Goal: Information Seeking & Learning: Check status

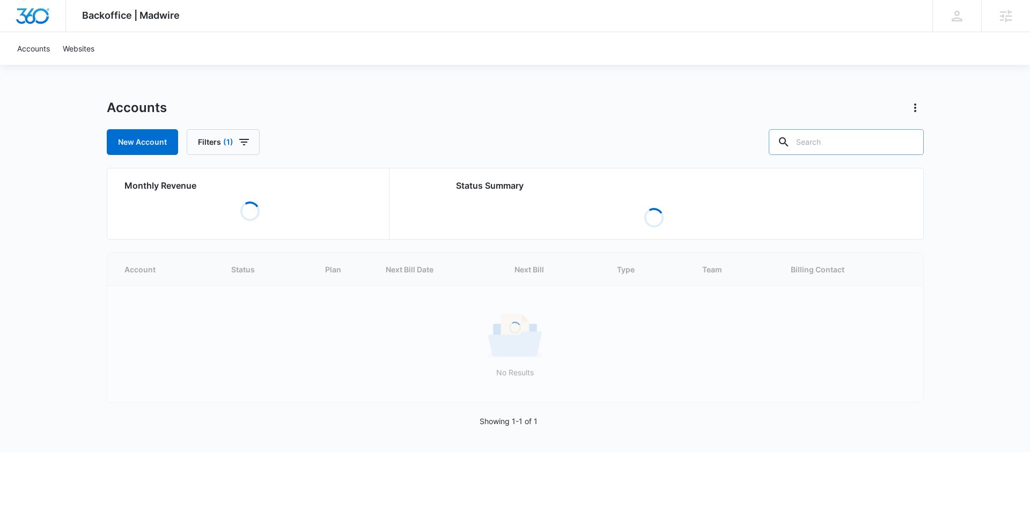
click at [840, 149] on input "text" at bounding box center [846, 142] width 155 height 26
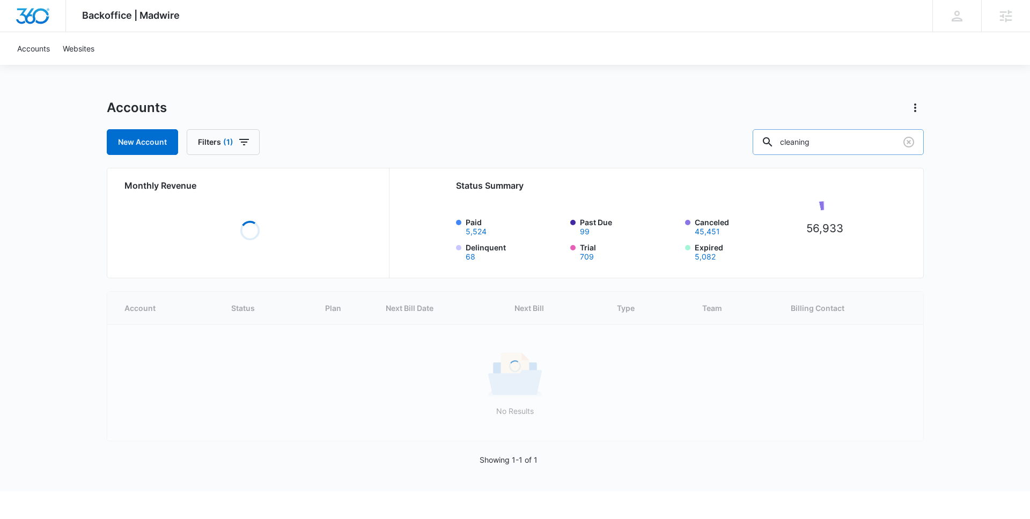
type input "cleaning"
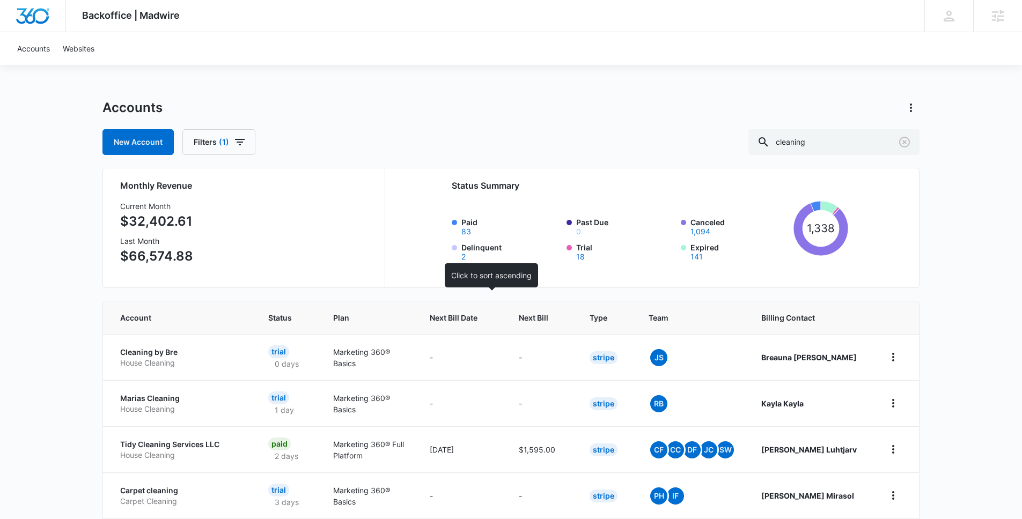
click at [506, 315] on th "Next Bill Date" at bounding box center [461, 317] width 89 height 33
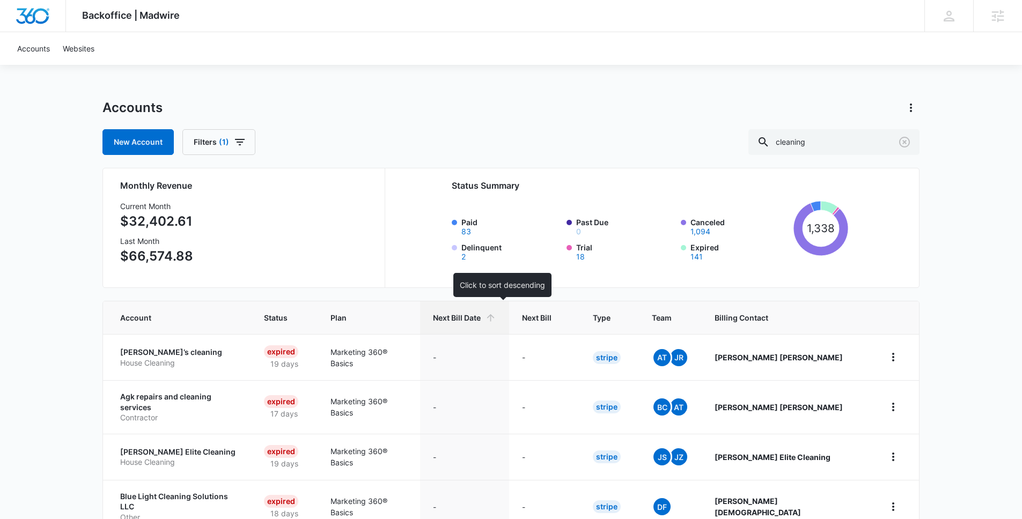
click at [495, 319] on icon at bounding box center [491, 318] width 8 height 8
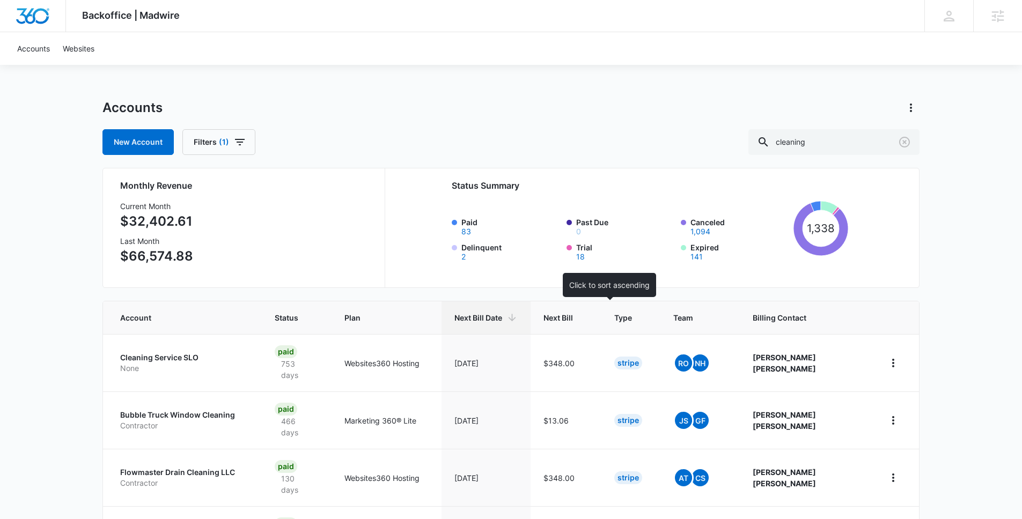
click at [601, 318] on th "Next Bill" at bounding box center [566, 317] width 71 height 33
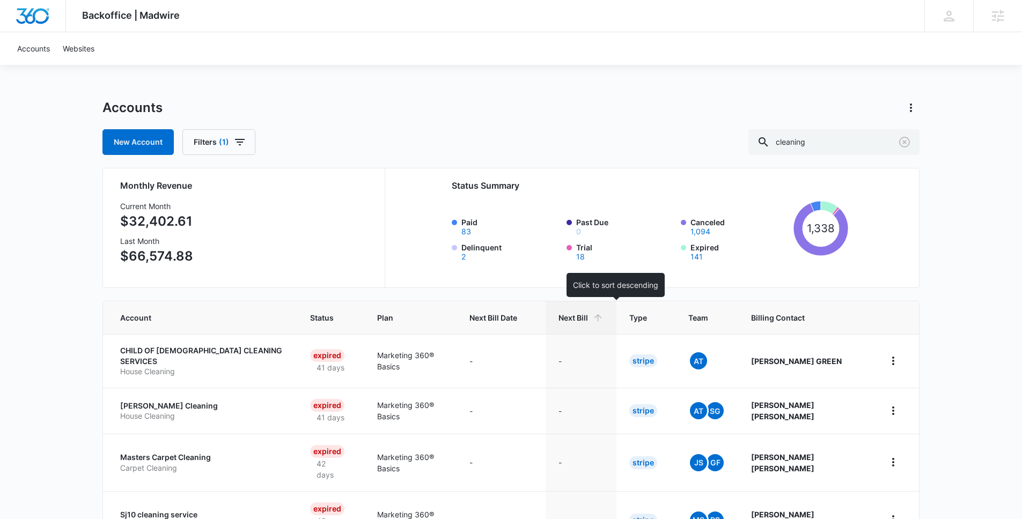
click at [604, 317] on icon at bounding box center [597, 317] width 11 height 11
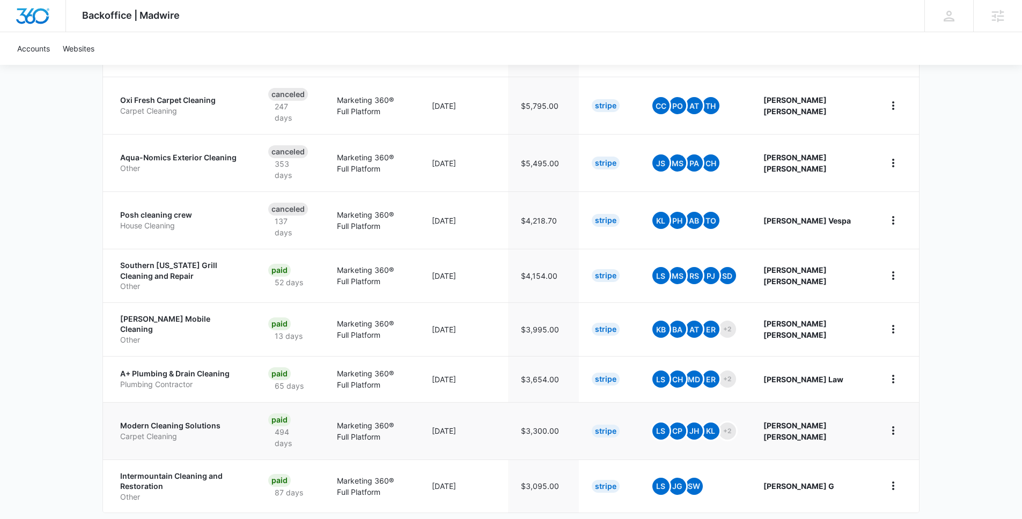
scroll to position [355, 0]
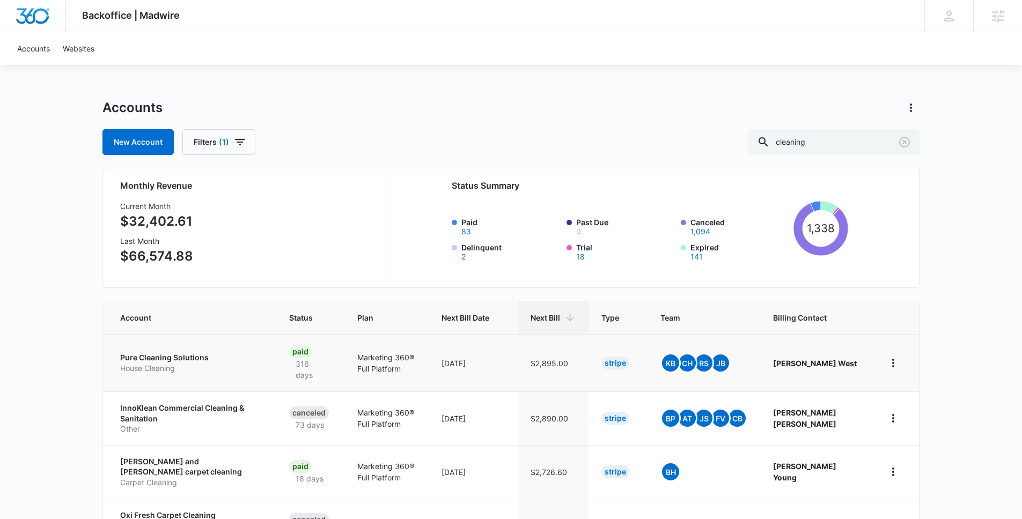
click at [167, 357] on p "Pure Cleaning Solutions" at bounding box center [191, 357] width 143 height 11
click at [827, 139] on input "cleaning" at bounding box center [833, 142] width 171 height 26
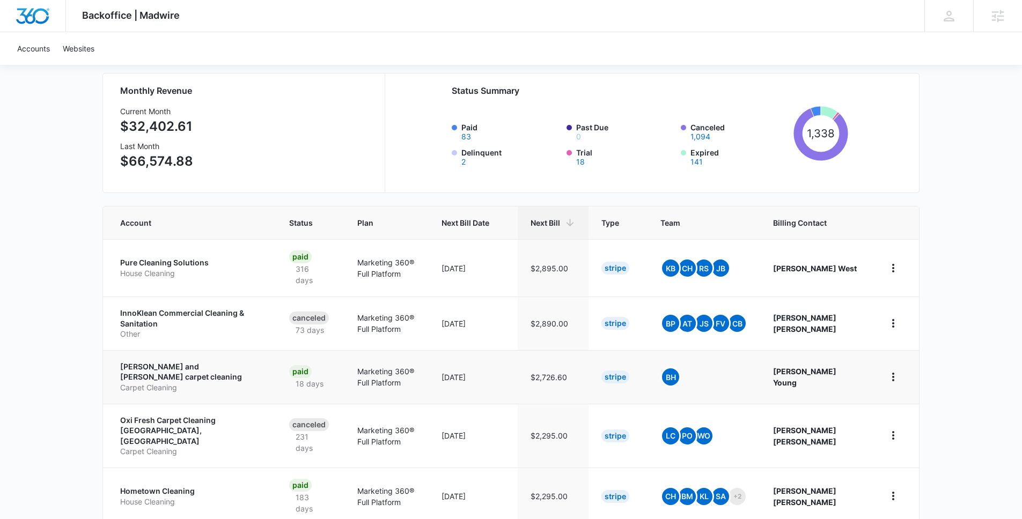
scroll to position [191, 0]
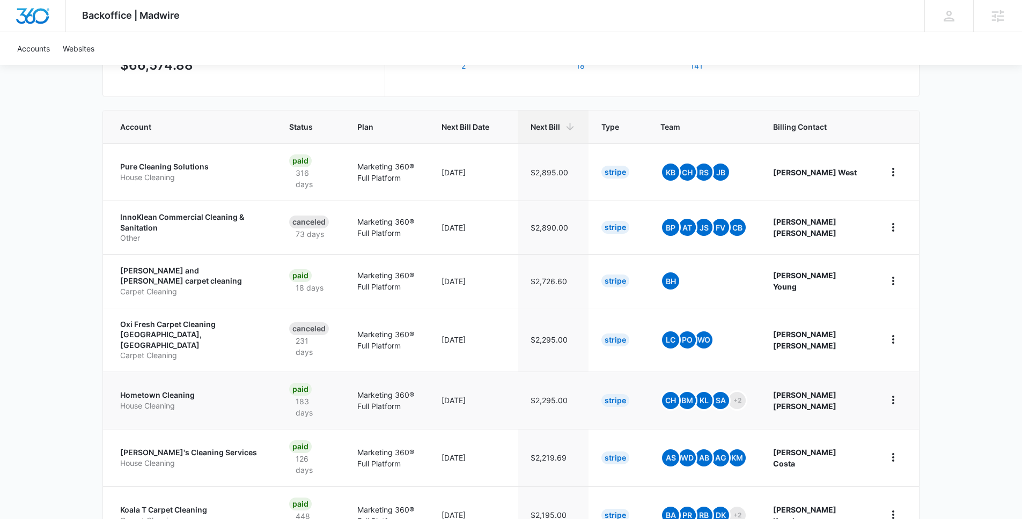
drag, startPoint x: 158, startPoint y: 378, endPoint x: 422, endPoint y: 388, distance: 264.1
click at [158, 390] on p "Hometown Cleaning" at bounding box center [191, 395] width 143 height 11
click at [198, 447] on p "Karol's Cleaning Services" at bounding box center [191, 452] width 143 height 11
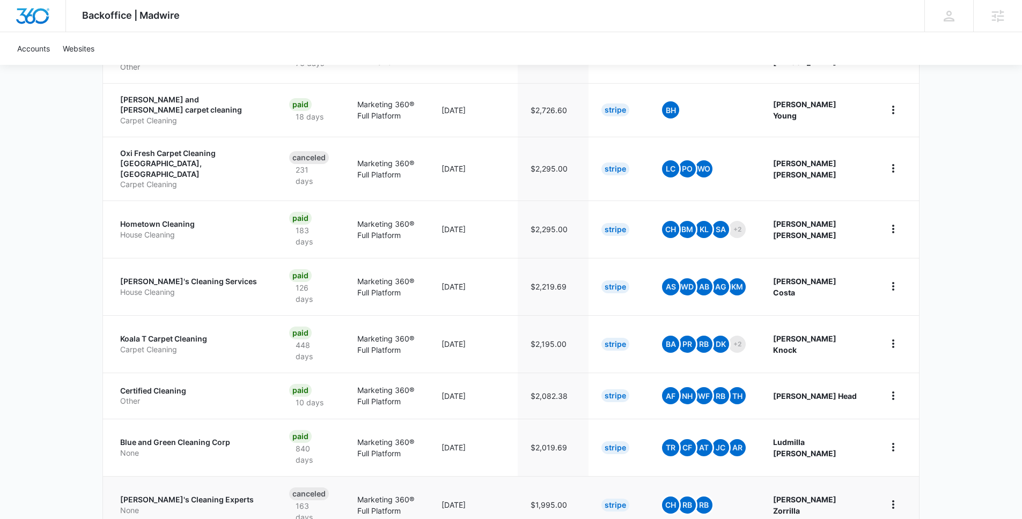
scroll to position [376, 0]
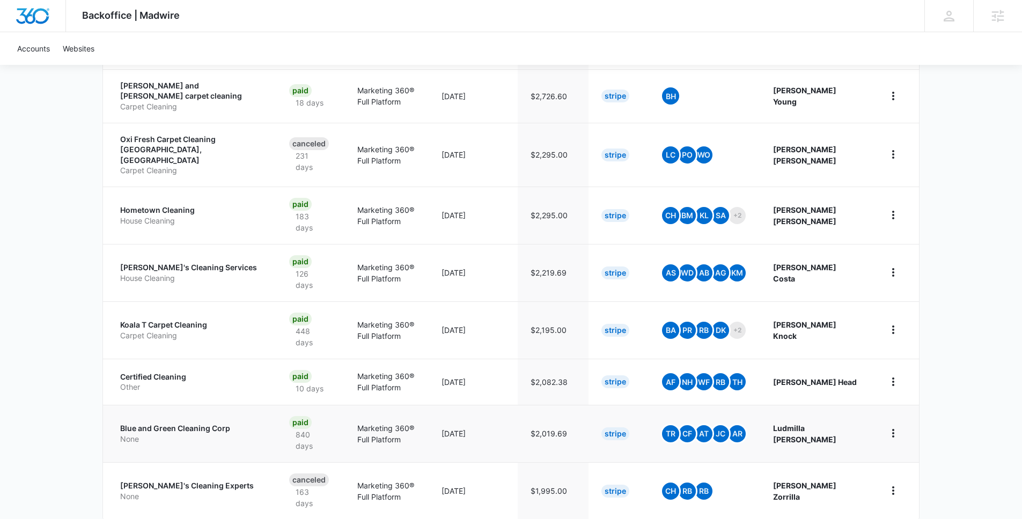
click at [186, 423] on p "Blue and Green Cleaning Corp" at bounding box center [191, 428] width 143 height 11
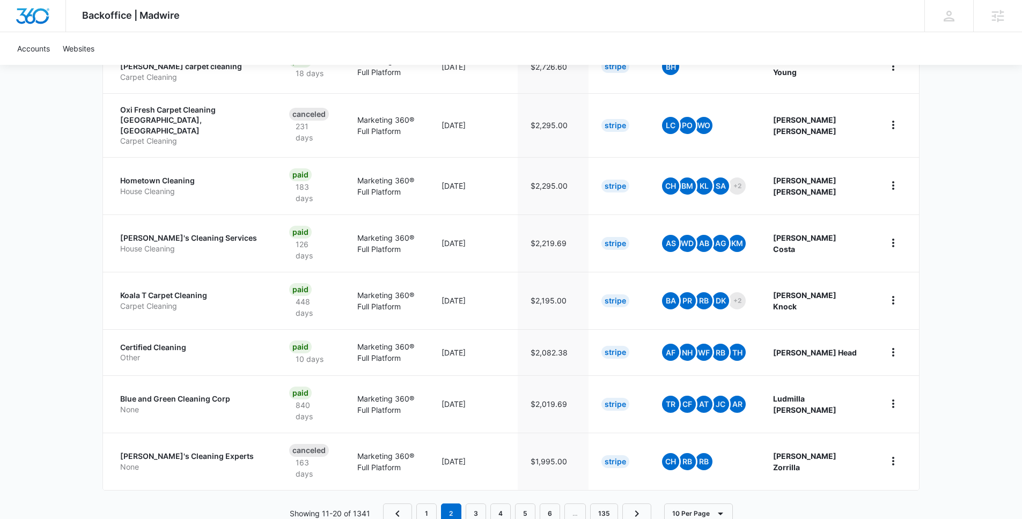
scroll to position [411, 0]
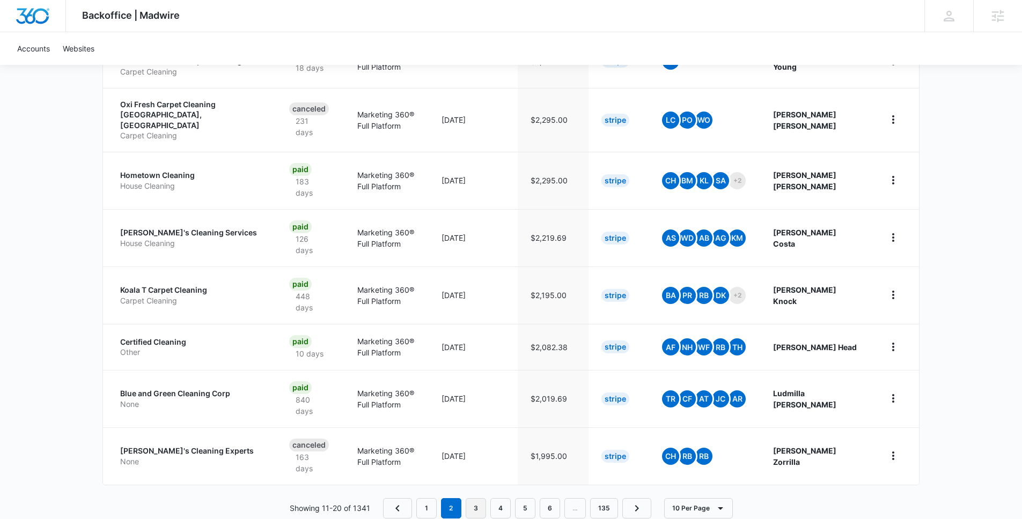
click at [472, 498] on link "3" at bounding box center [476, 508] width 20 height 20
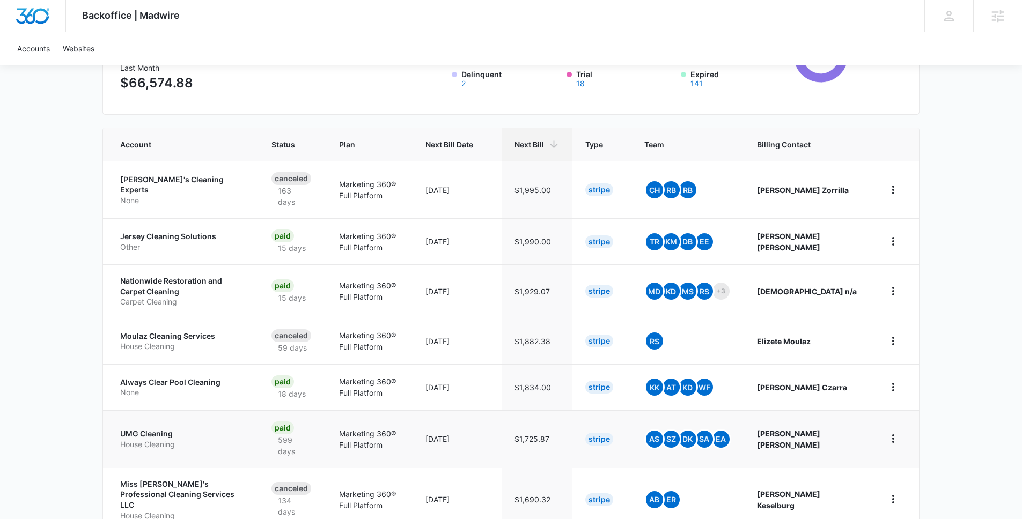
scroll to position [180, 0]
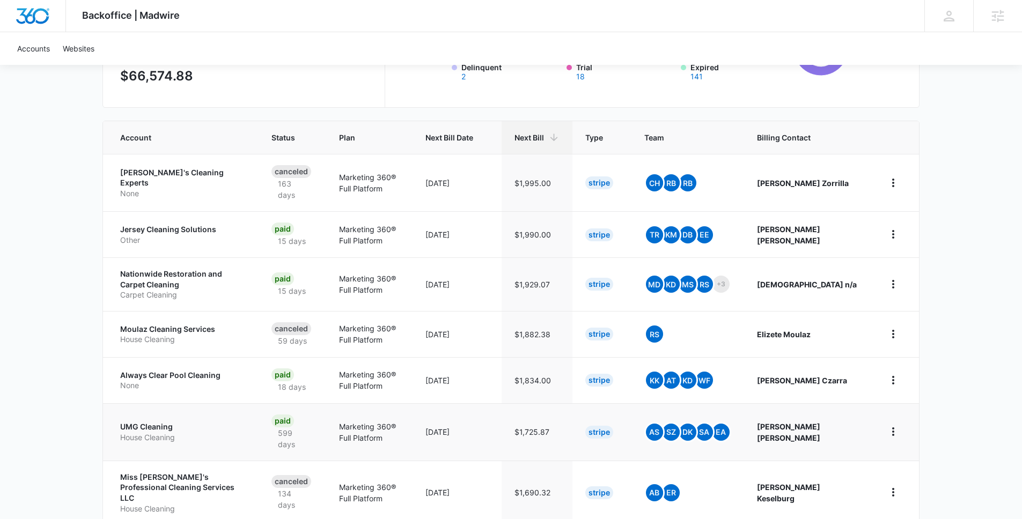
click at [146, 428] on p "UMG Cleaning" at bounding box center [183, 427] width 126 height 11
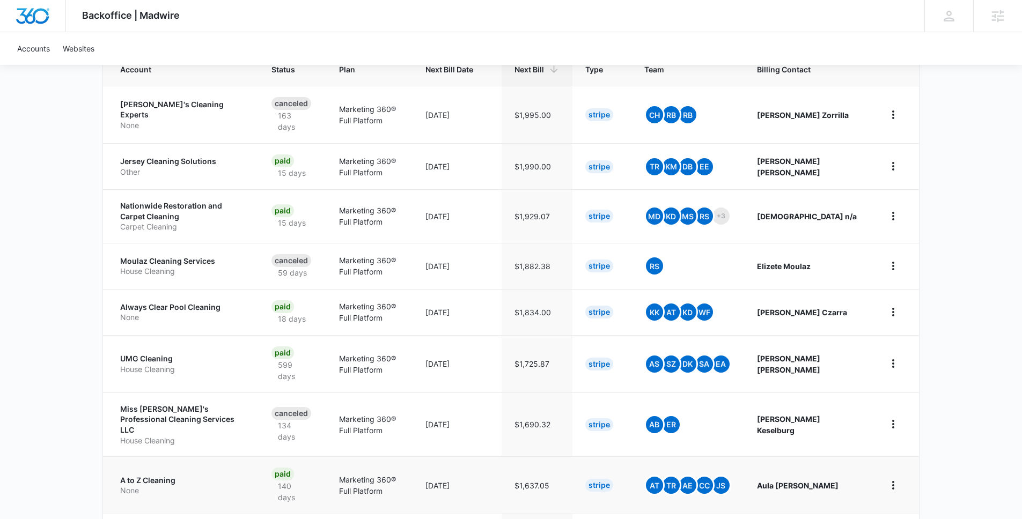
scroll to position [256, 0]
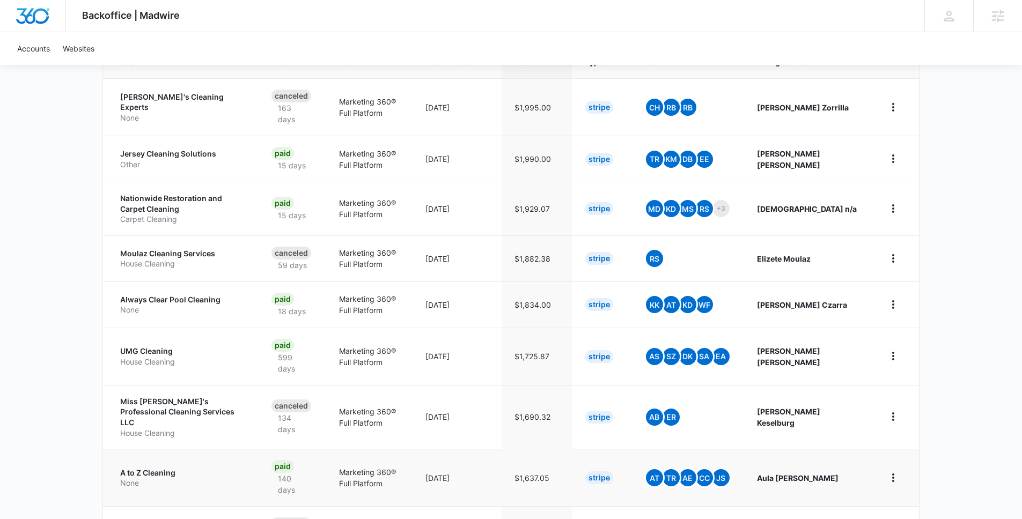
click at [167, 468] on p "A to Z Cleaning" at bounding box center [183, 473] width 126 height 11
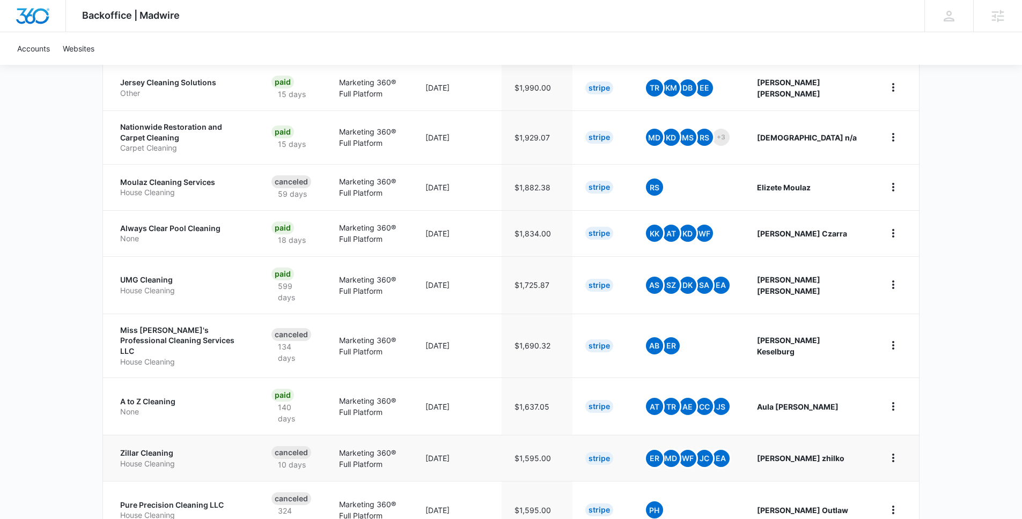
scroll to position [400, 0]
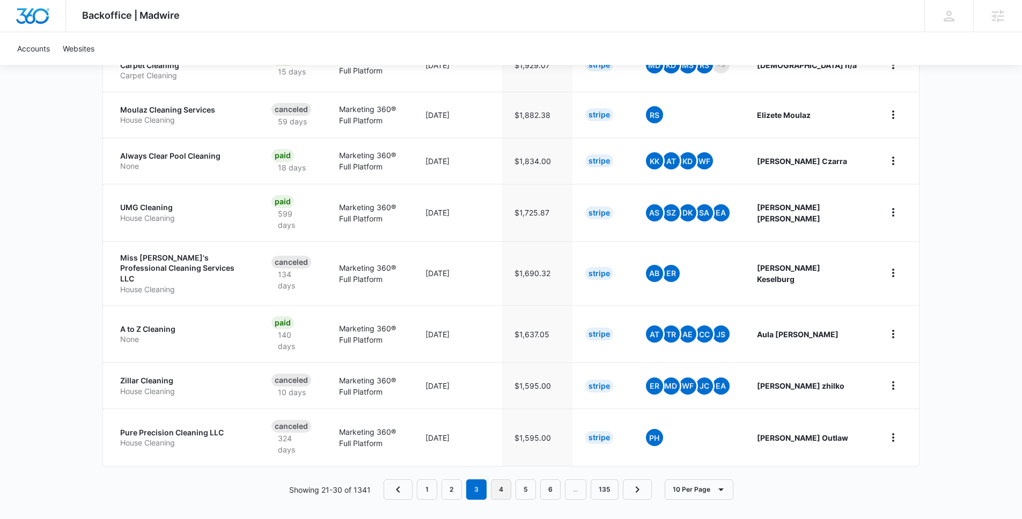
click at [492, 480] on link "4" at bounding box center [501, 490] width 20 height 20
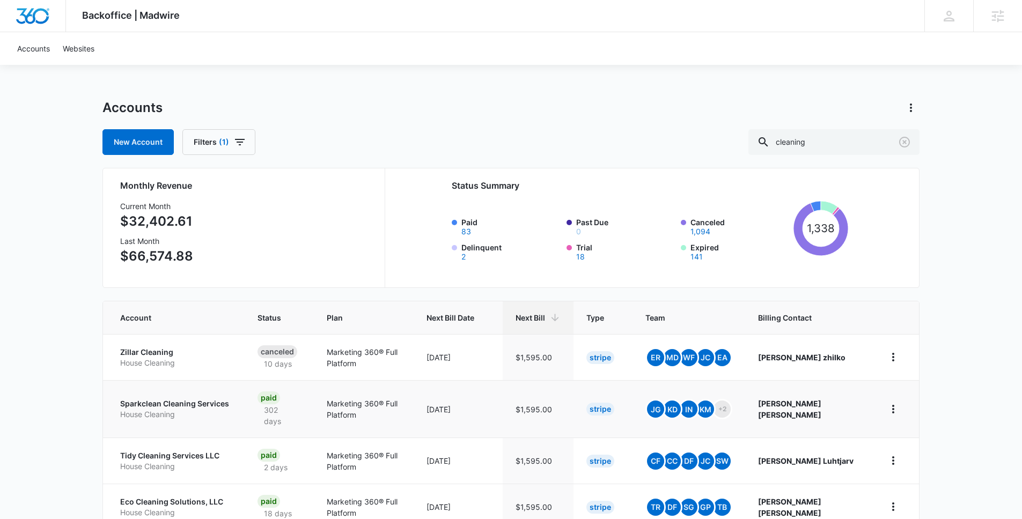
click at [203, 403] on p "Sparkclean Cleaning Services" at bounding box center [176, 404] width 112 height 11
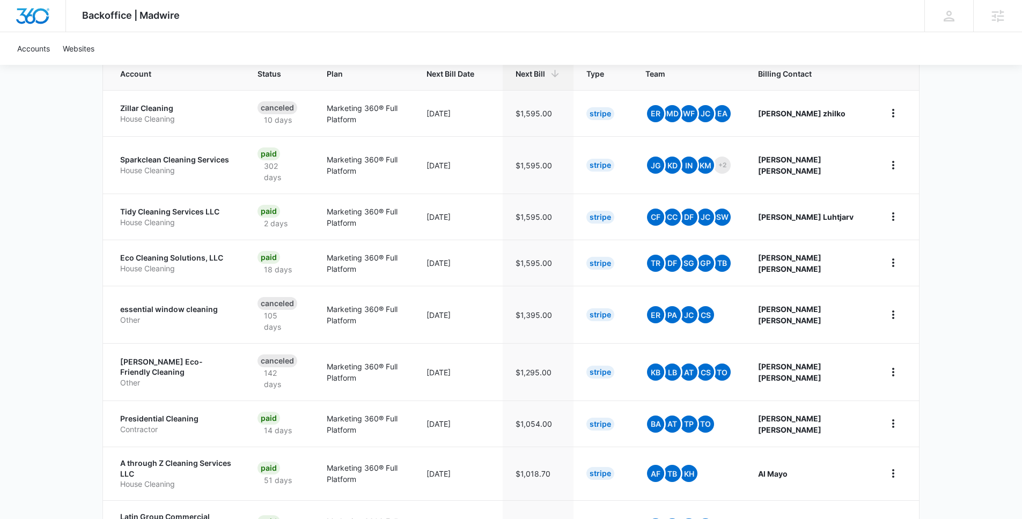
scroll to position [349, 0]
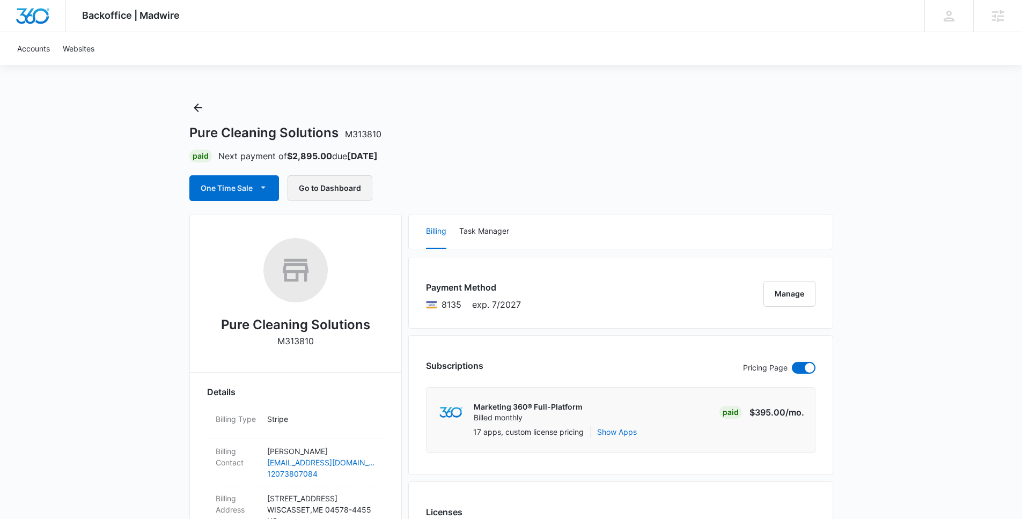
click at [330, 180] on button "Go to Dashboard" at bounding box center [330, 188] width 85 height 26
click at [268, 139] on h1 "Pure Cleaning Solutions M313810" at bounding box center [285, 133] width 192 height 16
click at [273, 135] on h1 "Pure Cleaning Solutions M313810" at bounding box center [285, 133] width 192 height 16
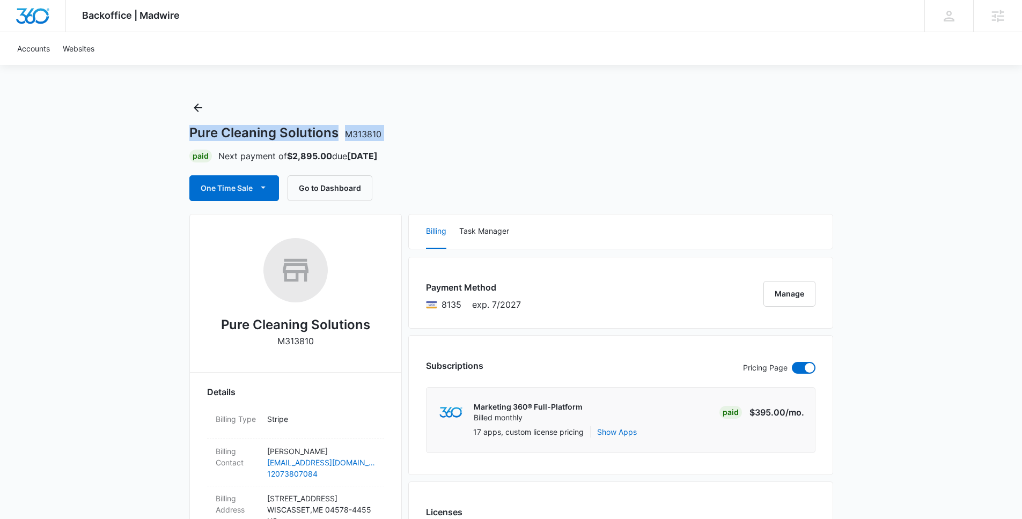
click at [359, 136] on span "M313810" at bounding box center [363, 134] width 36 height 11
click at [465, 142] on div "Pure Cleaning Solutions M313810 Paid Next payment of $2,895.00 due Sep 25 One T…" at bounding box center [511, 150] width 644 height 102
click at [332, 182] on button "Go to Dashboard" at bounding box center [330, 188] width 85 height 26
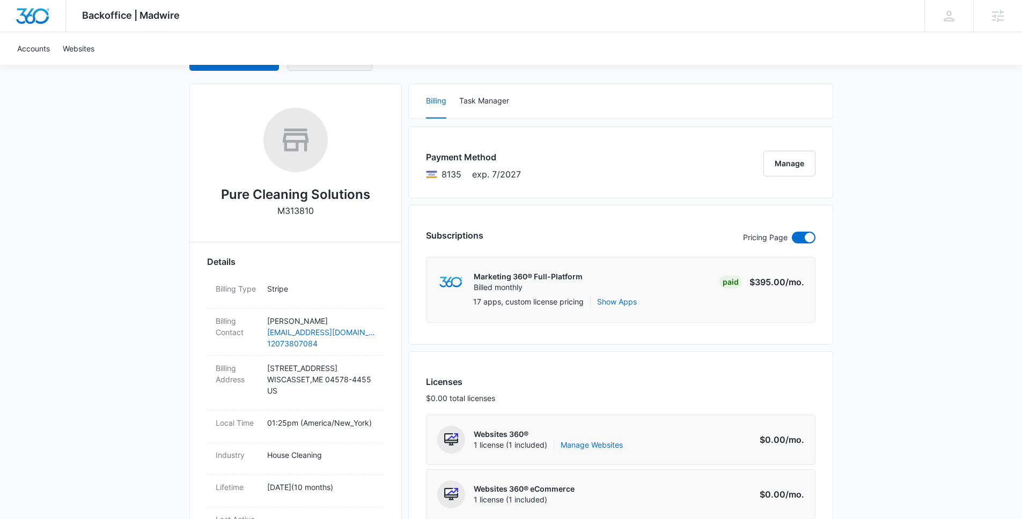
scroll to position [137, 0]
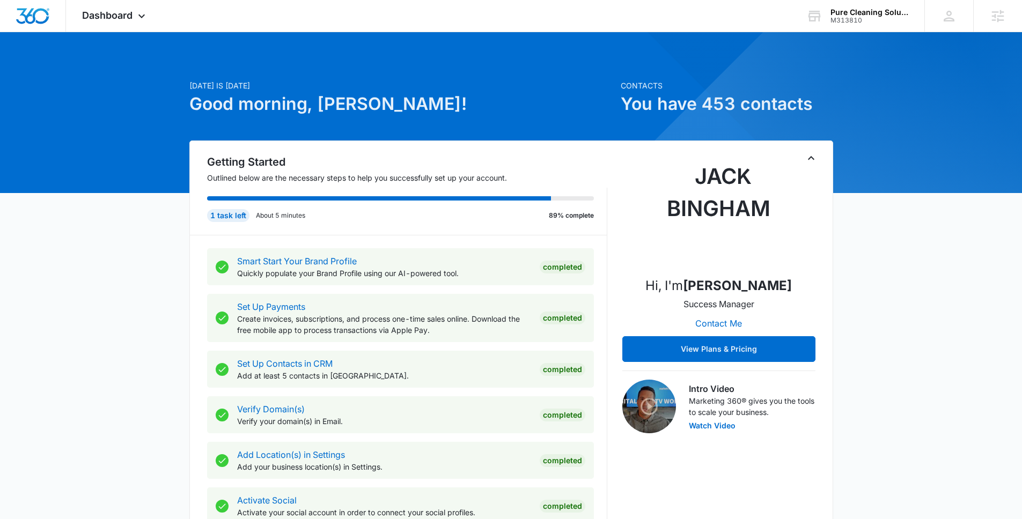
click at [811, 160] on icon "Toggle Collapse" at bounding box center [811, 158] width 13 height 13
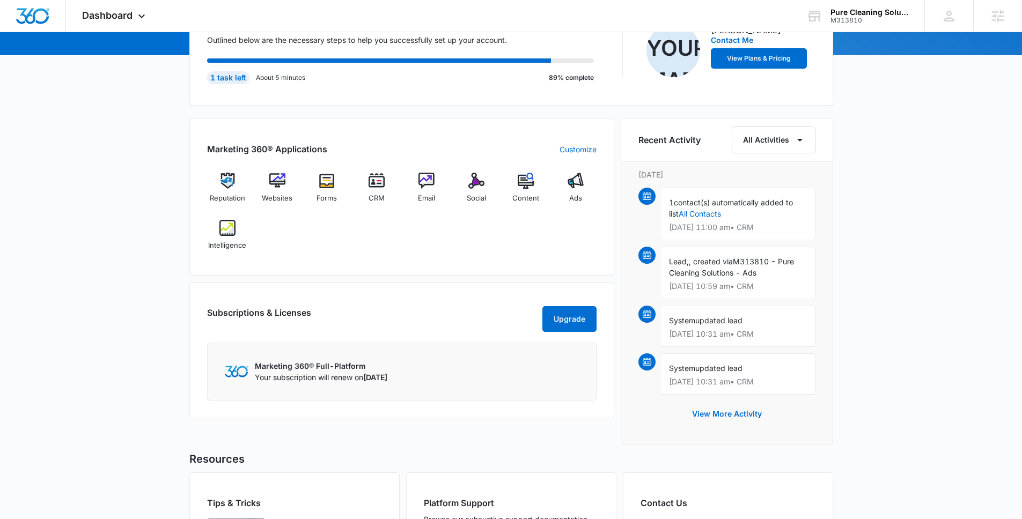
scroll to position [248, 0]
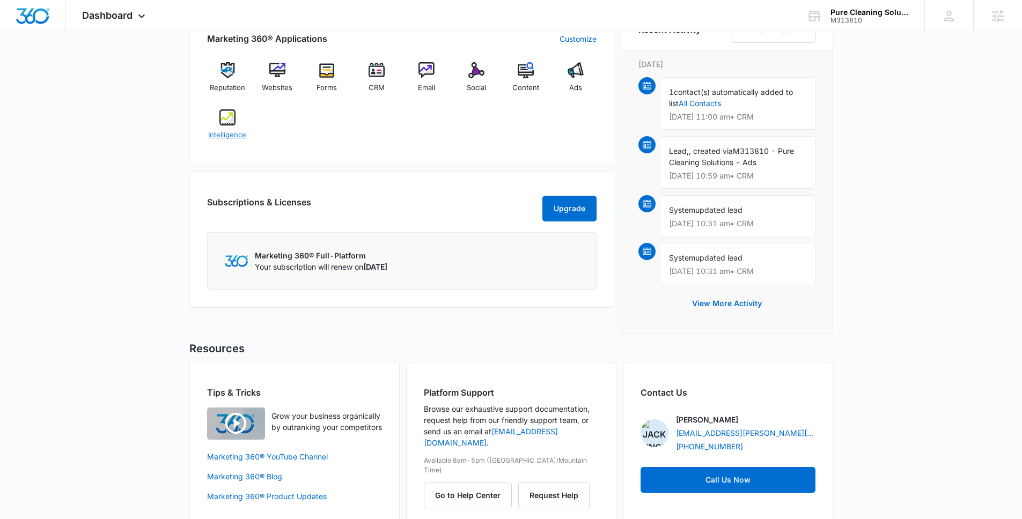
click at [229, 126] on div "Intelligence" at bounding box center [227, 128] width 41 height 39
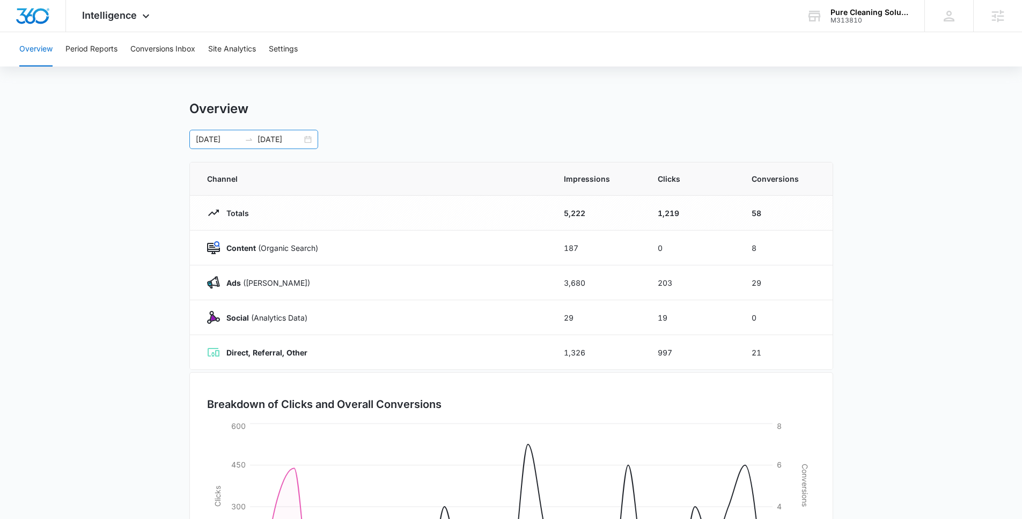
click at [310, 138] on div "08/12/2025 09/11/2025" at bounding box center [253, 139] width 129 height 19
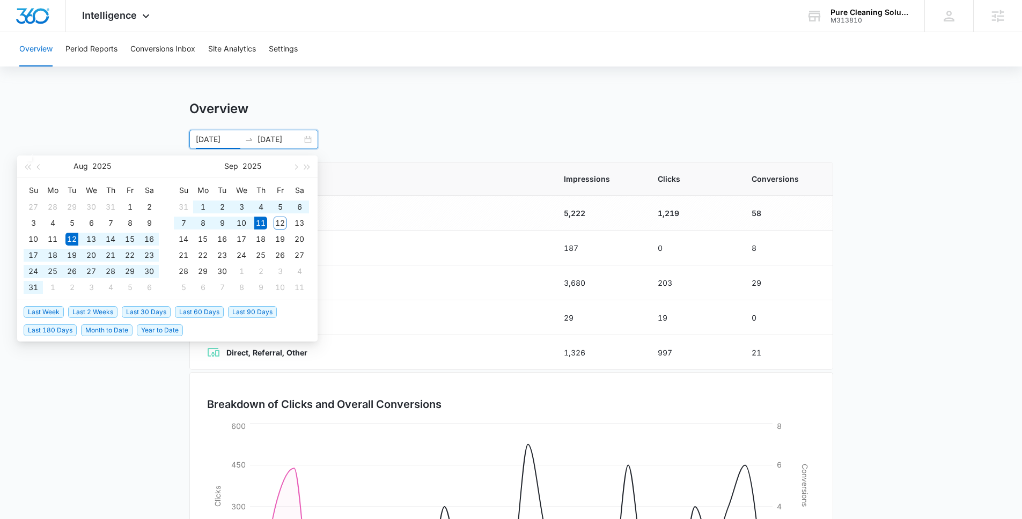
click at [307, 139] on div "08/12/2025 09/11/2025" at bounding box center [253, 139] width 129 height 19
click at [150, 329] on span "Year to Date" at bounding box center [160, 331] width 46 height 12
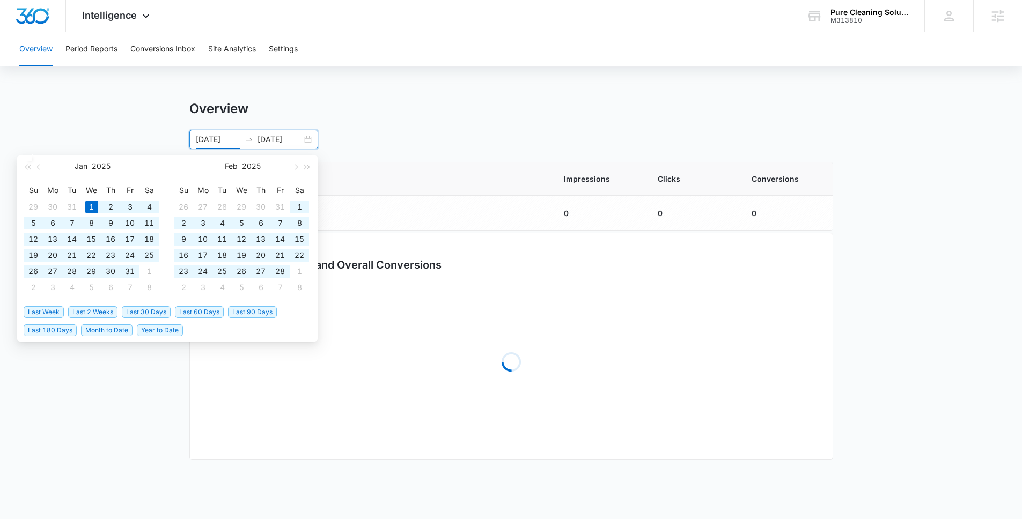
type input "01/01/2025"
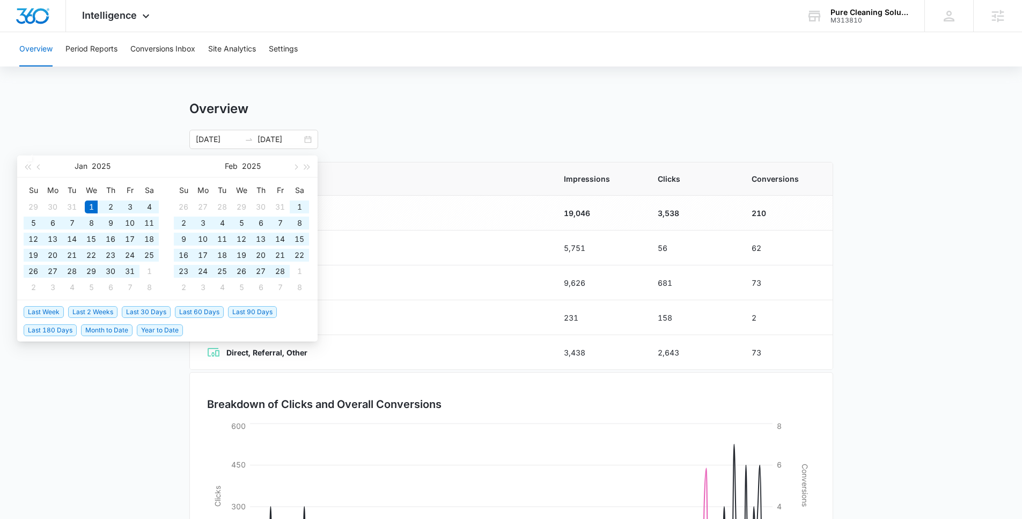
click at [400, 122] on div "Overview 01/01/2025 09/11/2025 Jan 2025 Su Mo Tu We Th Fr Sa 29 30 31 1 2 3 4 5…" at bounding box center [511, 125] width 644 height 48
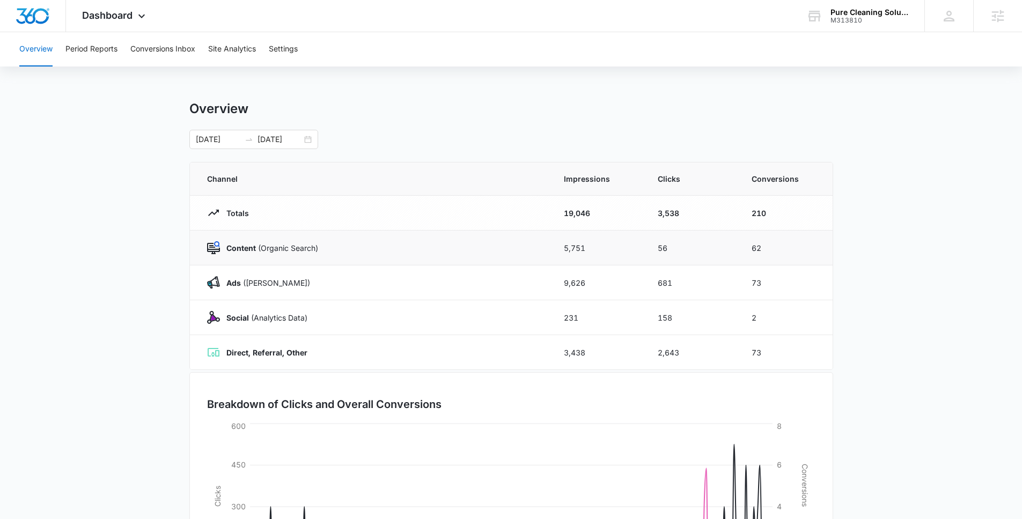
scroll to position [145, 0]
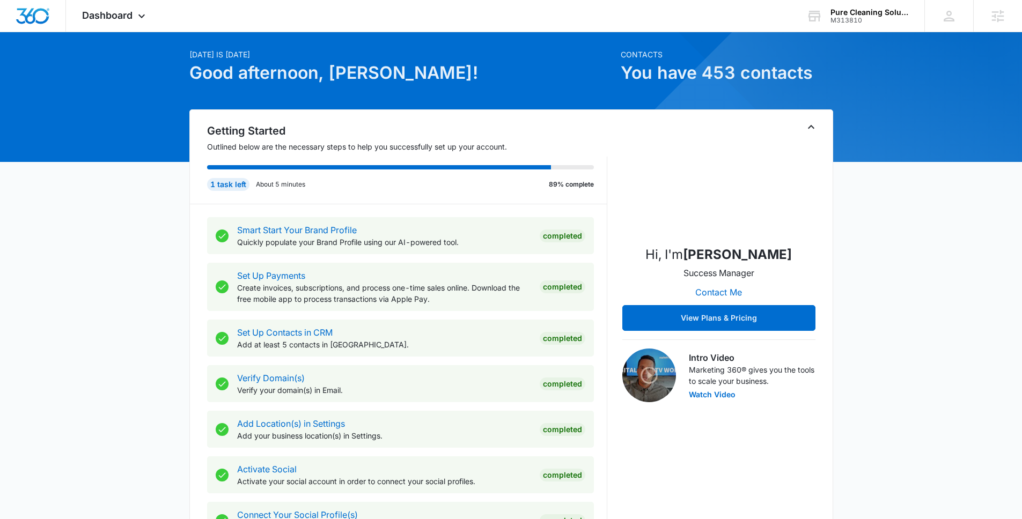
scroll to position [24, 0]
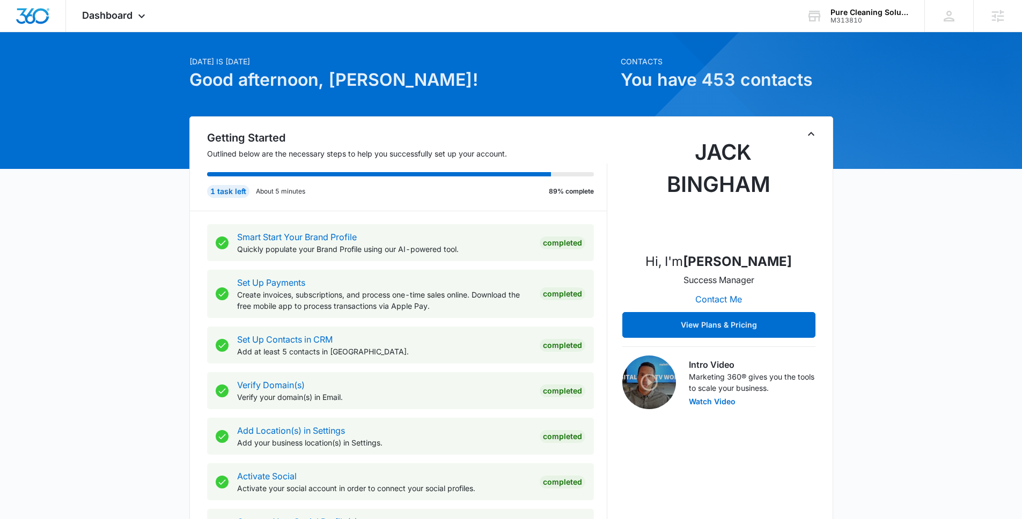
click at [811, 133] on icon "Toggle Collapse" at bounding box center [811, 134] width 6 height 4
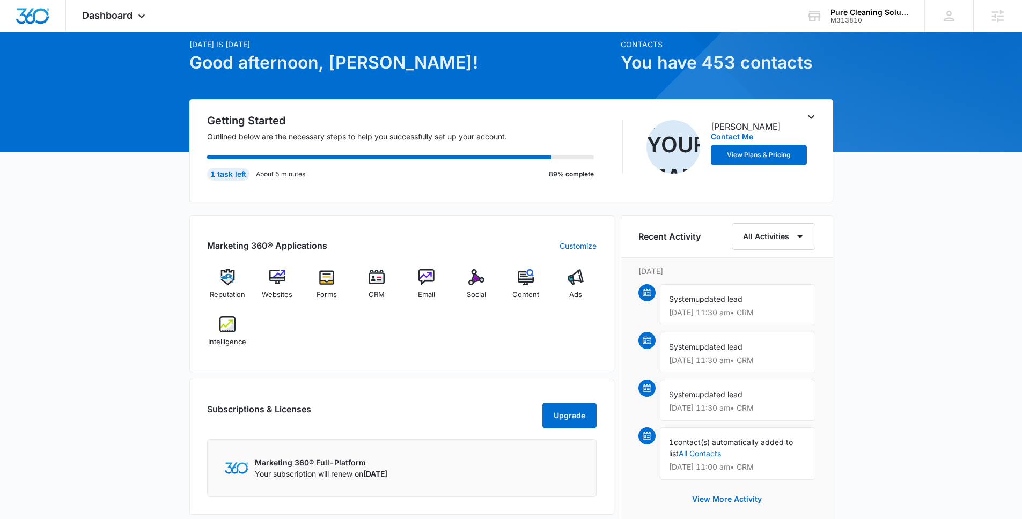
scroll to position [0, 0]
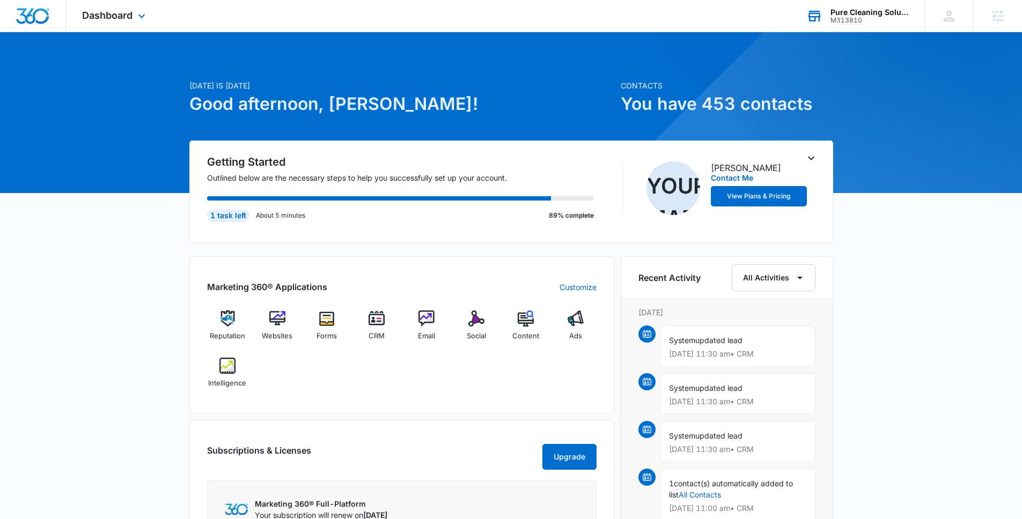
click at [857, 13] on div "Pure Cleaning Solutions" at bounding box center [869, 12] width 78 height 9
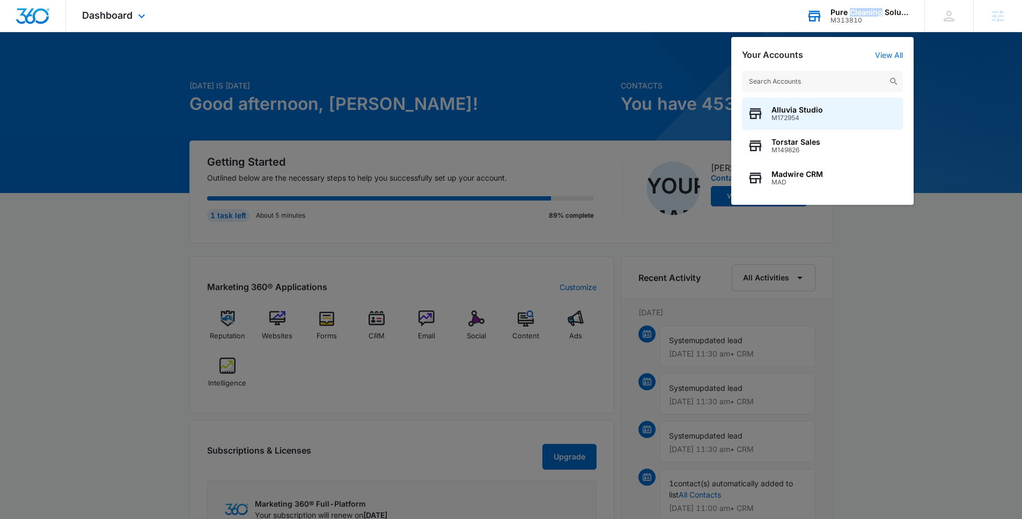
click at [857, 13] on div "Pure Cleaning Solutions" at bounding box center [869, 12] width 78 height 9
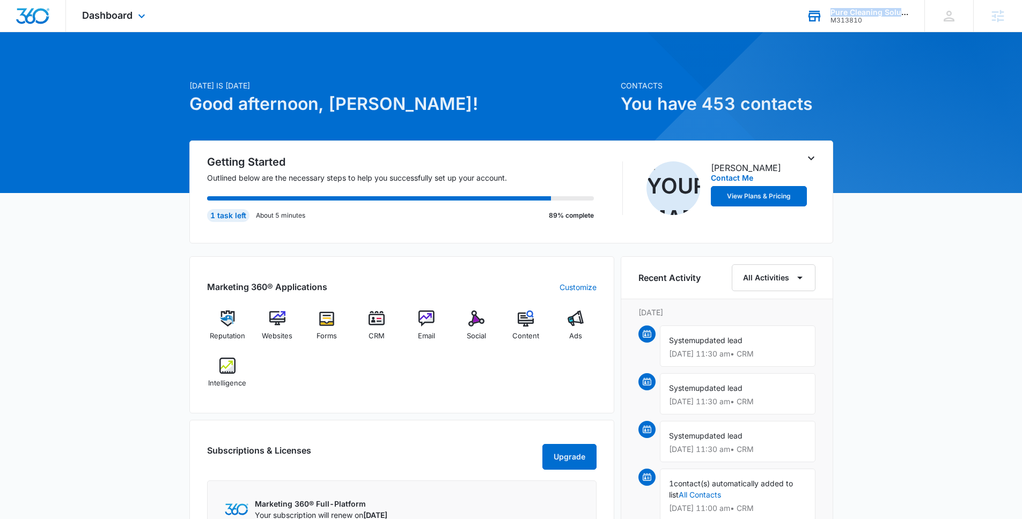
click at [857, 13] on div "Pure Cleaning Solutions" at bounding box center [869, 12] width 78 height 9
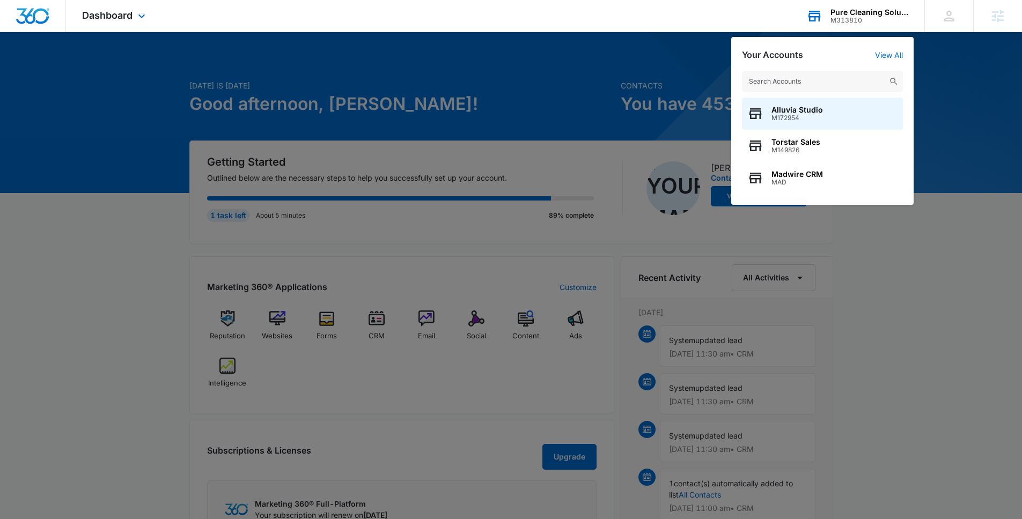
click at [857, 13] on div "Pure Cleaning Solutions" at bounding box center [869, 12] width 78 height 9
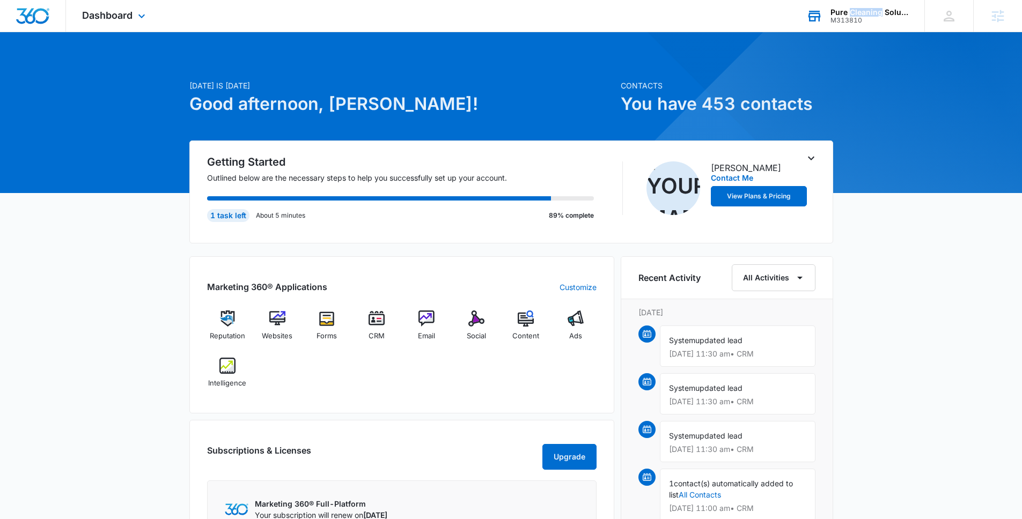
click at [857, 13] on div "Pure Cleaning Solutions" at bounding box center [869, 12] width 78 height 9
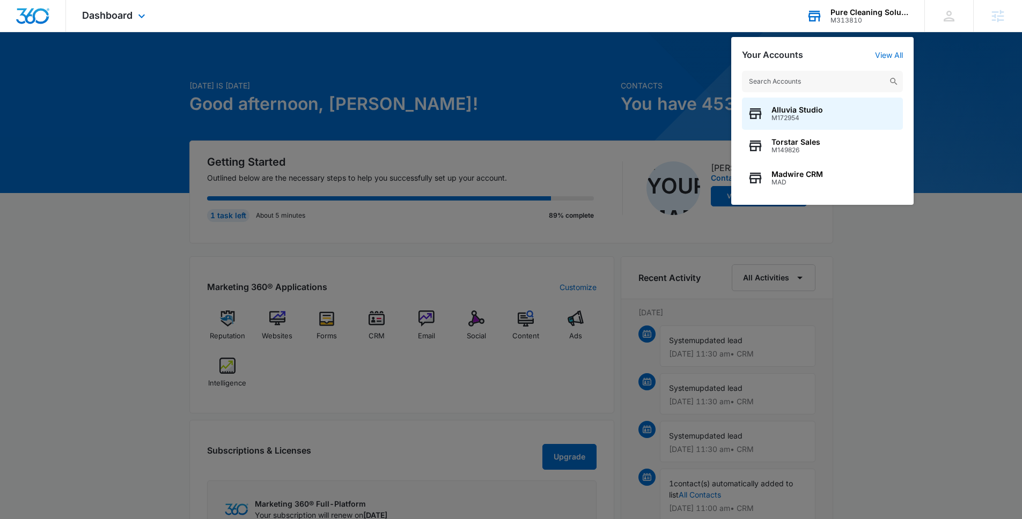
click at [857, 13] on div "Pure Cleaning Solutions" at bounding box center [869, 12] width 78 height 9
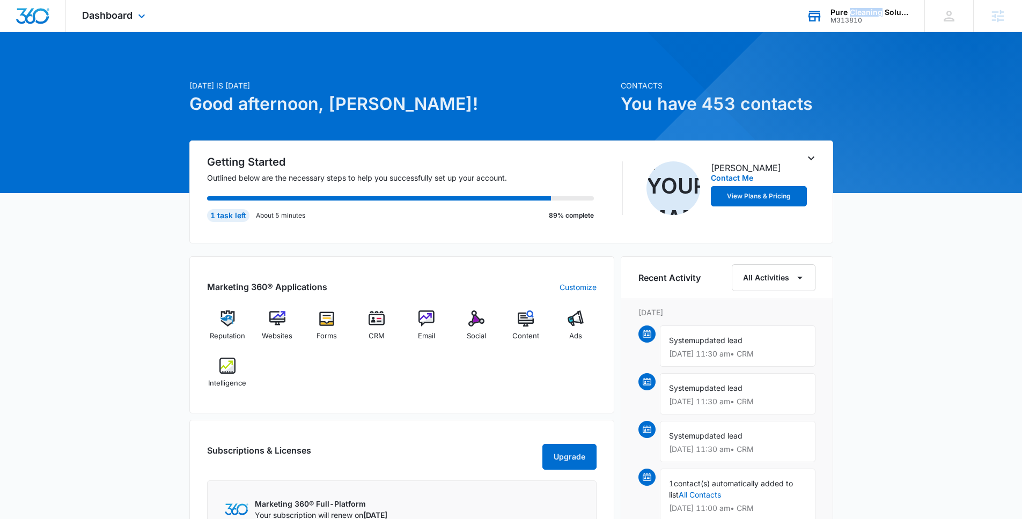
click at [857, 13] on div "Pure Cleaning Solutions" at bounding box center [869, 12] width 78 height 9
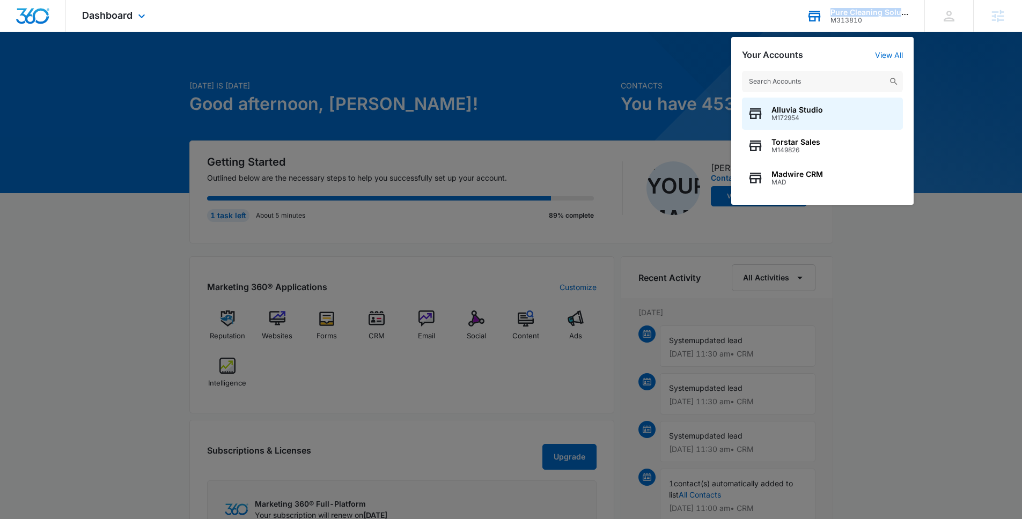
click at [857, 13] on div "Pure Cleaning Solutions" at bounding box center [869, 12] width 78 height 9
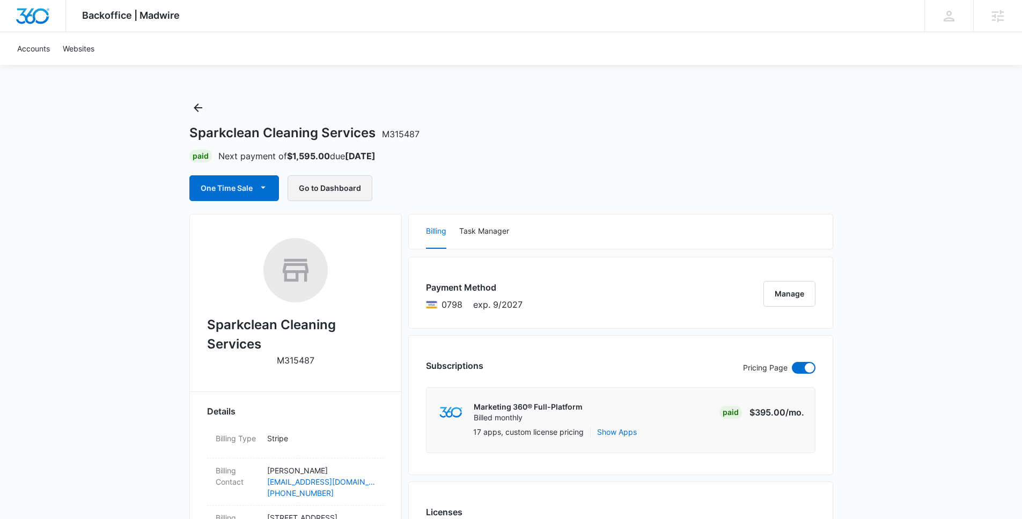
click at [340, 188] on button "Go to Dashboard" at bounding box center [330, 188] width 85 height 26
click at [308, 132] on h1 "Sparkclean Cleaning Services M315487" at bounding box center [304, 133] width 230 height 16
click at [429, 111] on div "Sparkclean Cleaning Services M315487 Paid Next payment of $1,595.00 due Sep 14 …" at bounding box center [511, 150] width 644 height 102
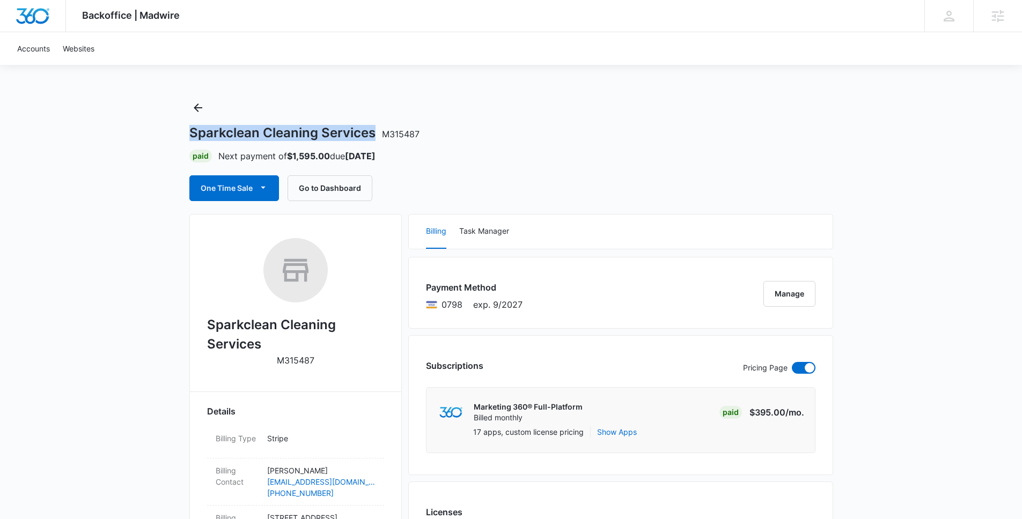
drag, startPoint x: 374, startPoint y: 133, endPoint x: 183, endPoint y: 128, distance: 190.5
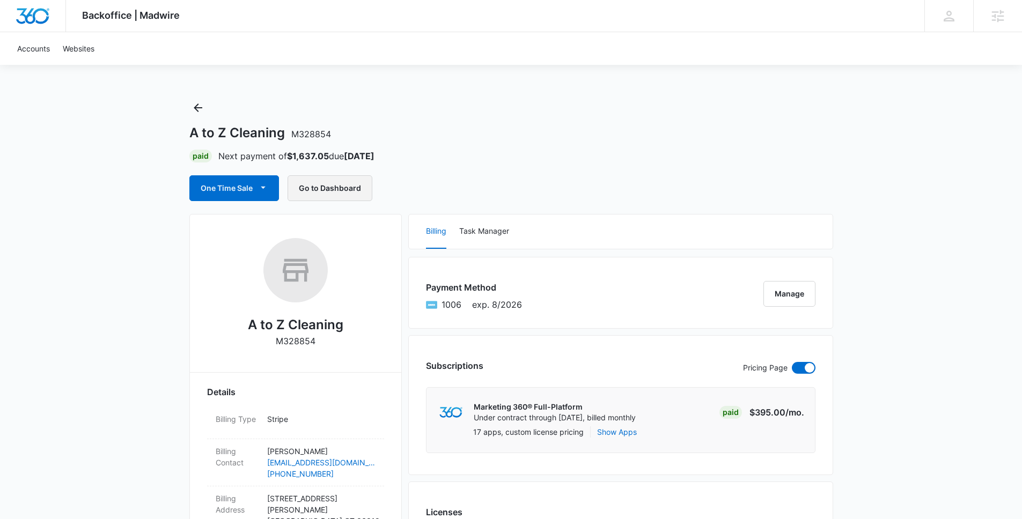
click at [311, 192] on button "Go to Dashboard" at bounding box center [330, 188] width 85 height 26
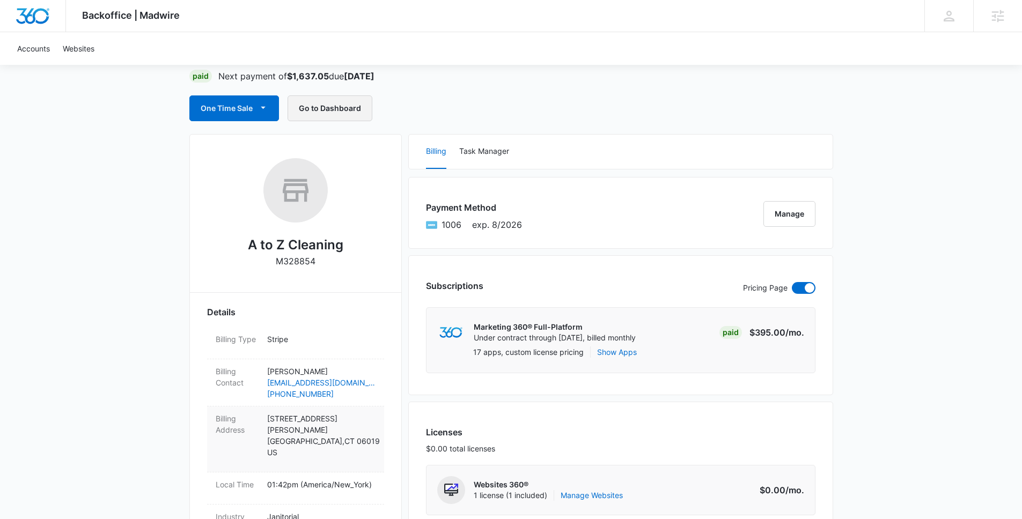
scroll to position [72, 0]
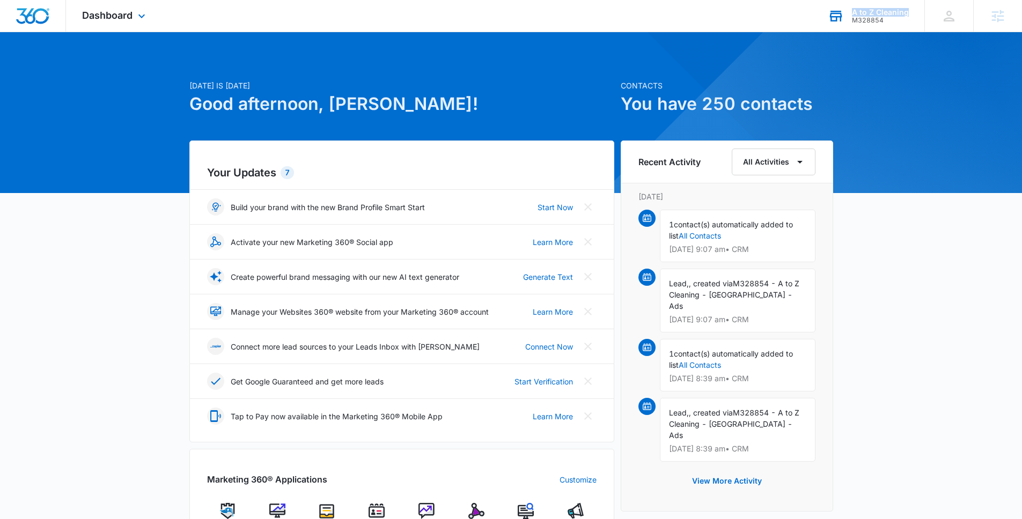
drag, startPoint x: 898, startPoint y: 11, endPoint x: 855, endPoint y: 12, distance: 43.5
click at [854, 12] on div "A to Z Cleaning M328854 Your Accounts View All" at bounding box center [868, 16] width 113 height 32
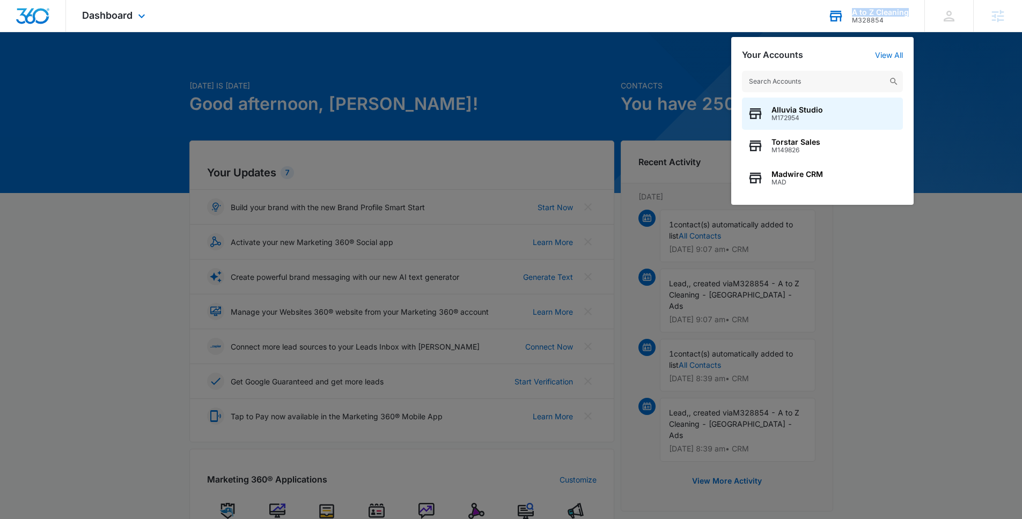
drag, startPoint x: 921, startPoint y: 11, endPoint x: 848, endPoint y: 10, distance: 73.5
click at [848, 10] on div "A to Z Cleaning M328854 Your Accounts View All Alluvia Studio M172954 Torstar S…" at bounding box center [868, 16] width 113 height 32
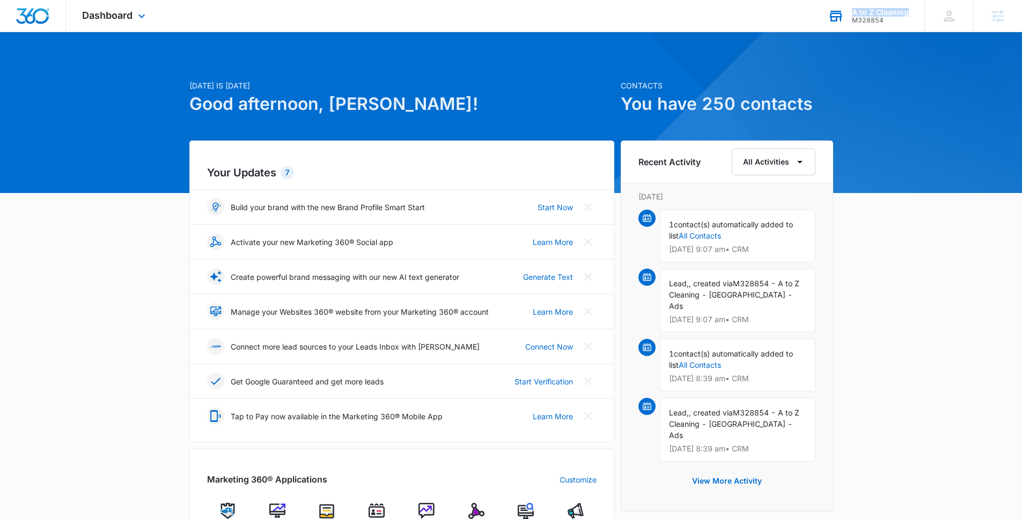
copy div "A to Z Cleaning"
click at [783, 48] on div "[DATE] is [DATE] Good afternoon, [PERSON_NAME]! Contacts You have 250 contacts …" at bounding box center [511, 500] width 1022 height 908
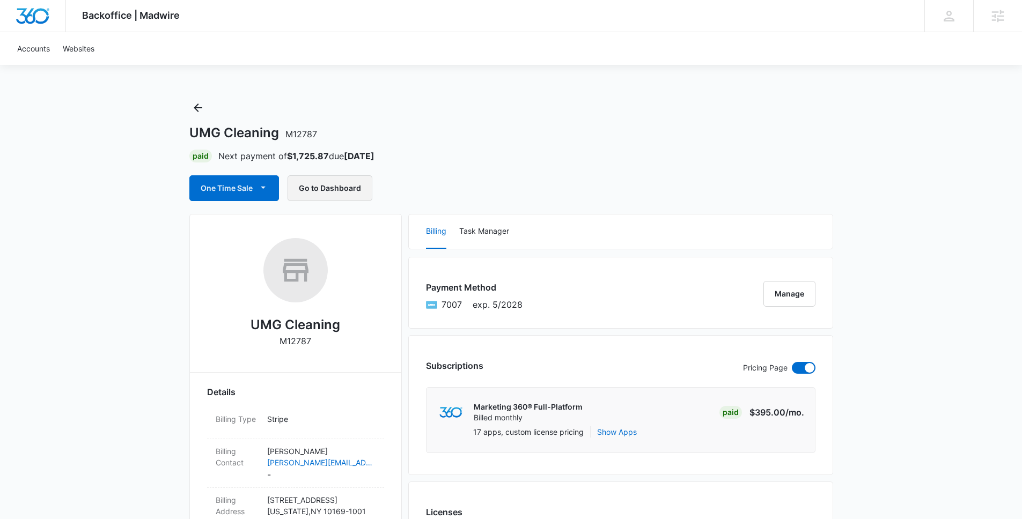
click at [325, 184] on button "Go to Dashboard" at bounding box center [330, 188] width 85 height 26
drag, startPoint x: 379, startPoint y: 462, endPoint x: 292, endPoint y: 461, distance: 86.9
click at [292, 461] on div "Billing Contact [PERSON_NAME] [PERSON_NAME][EMAIL_ADDRESS][DOMAIN_NAME] -" at bounding box center [295, 463] width 177 height 49
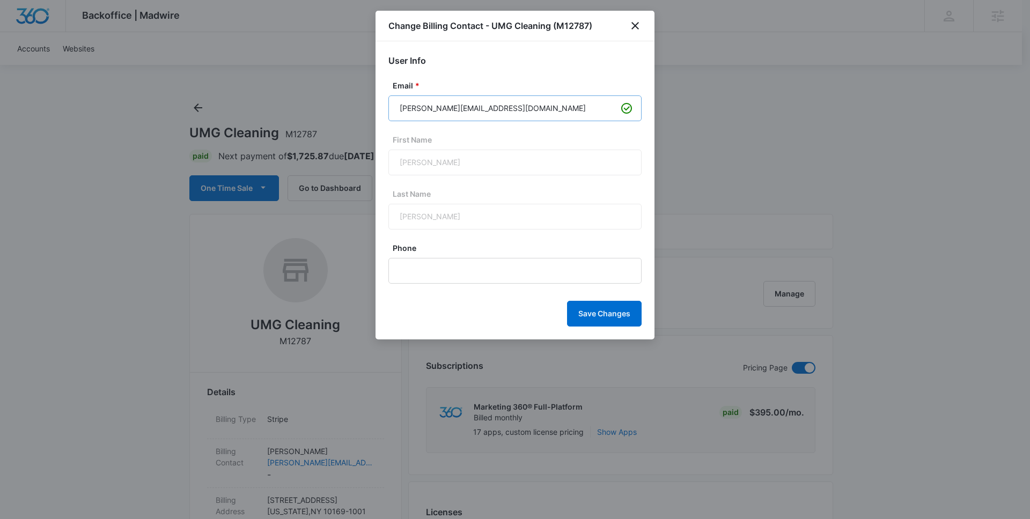
drag, startPoint x: 338, startPoint y: 468, endPoint x: 431, endPoint y: 108, distance: 372.4
drag, startPoint x: 511, startPoint y: 106, endPoint x: 425, endPoint y: 107, distance: 85.3
click at [425, 107] on input "frank@urbanmaidgreen.com" at bounding box center [514, 108] width 253 height 26
click at [639, 28] on icon "close" at bounding box center [635, 25] width 13 height 13
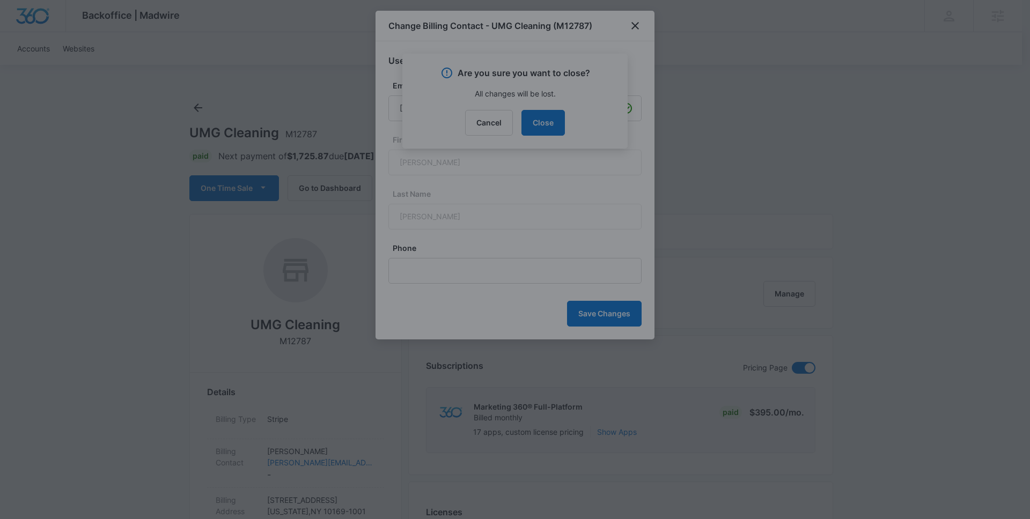
click at [531, 118] on div at bounding box center [515, 259] width 1030 height 519
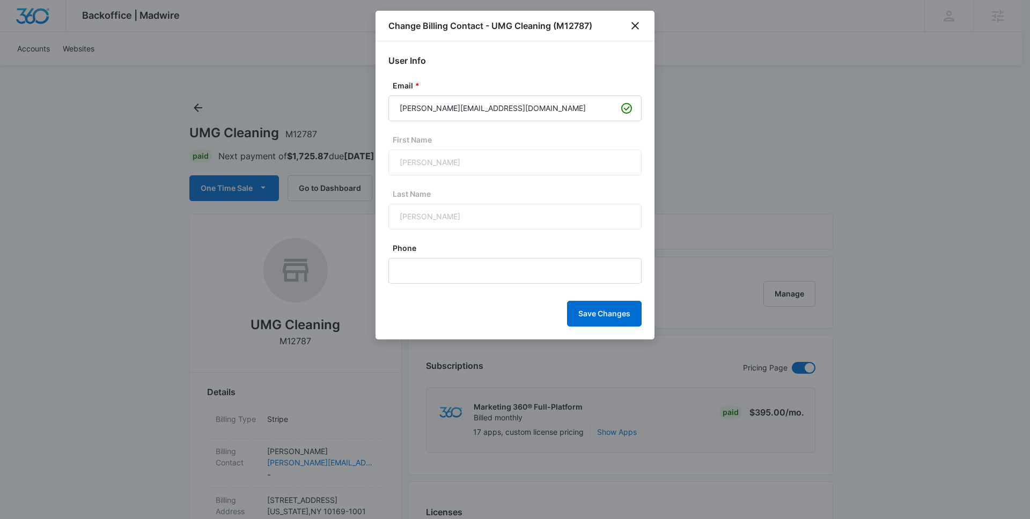
click at [623, 24] on div "Change Billing Contact - UMG Cleaning (M12787)" at bounding box center [515, 26] width 279 height 31
click at [630, 24] on icon "close" at bounding box center [635, 25] width 13 height 13
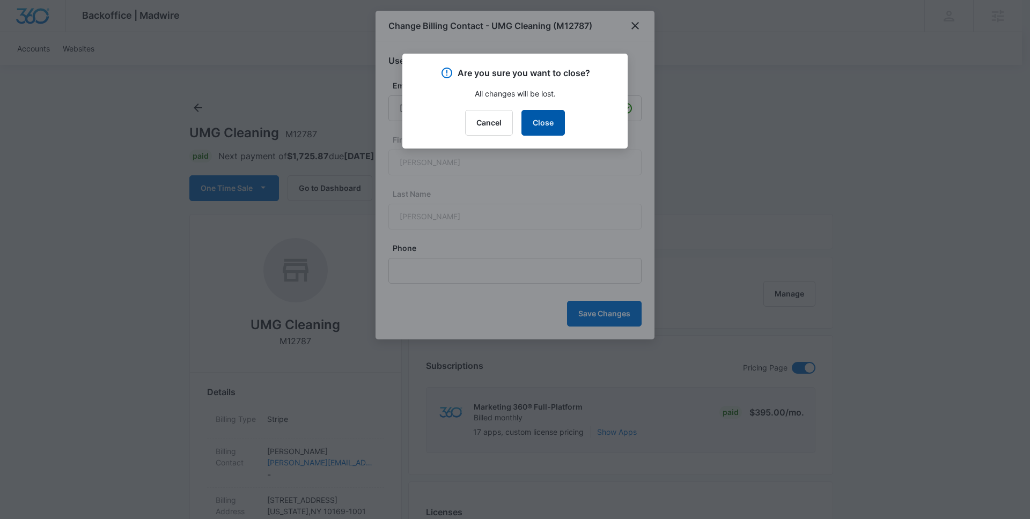
click at [549, 126] on button "Close" at bounding box center [542, 123] width 43 height 26
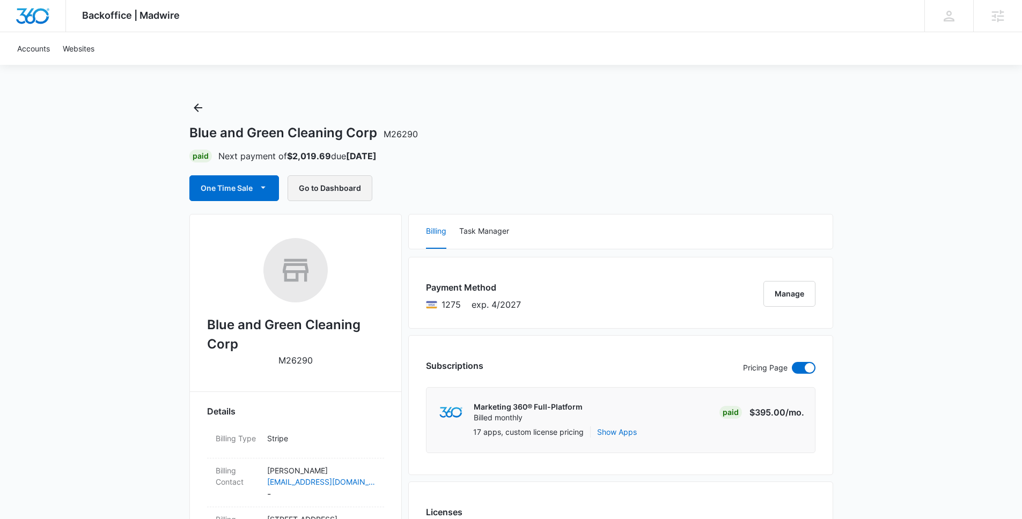
click at [345, 179] on button "Go to Dashboard" at bounding box center [330, 188] width 85 height 26
drag, startPoint x: 375, startPoint y: 134, endPoint x: 167, endPoint y: 131, distance: 208.2
click at [329, 185] on button "Go to Dashboard" at bounding box center [330, 188] width 85 height 26
drag, startPoint x: 345, startPoint y: 131, endPoint x: 201, endPoint y: 142, distance: 144.8
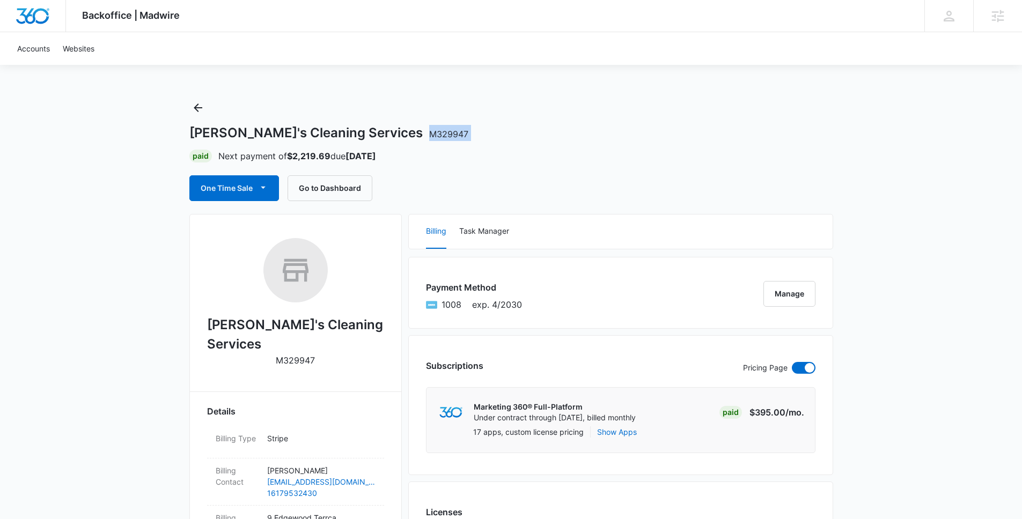
click at [201, 142] on div "Karol's Cleaning Services M329947 Paid Next payment of $2,219.69 due Oct 9 One …" at bounding box center [511, 150] width 644 height 102
drag, startPoint x: 558, startPoint y: 131, endPoint x: 480, endPoint y: 207, distance: 108.1
click at [557, 132] on div "Karol's Cleaning Services M329947" at bounding box center [511, 133] width 644 height 16
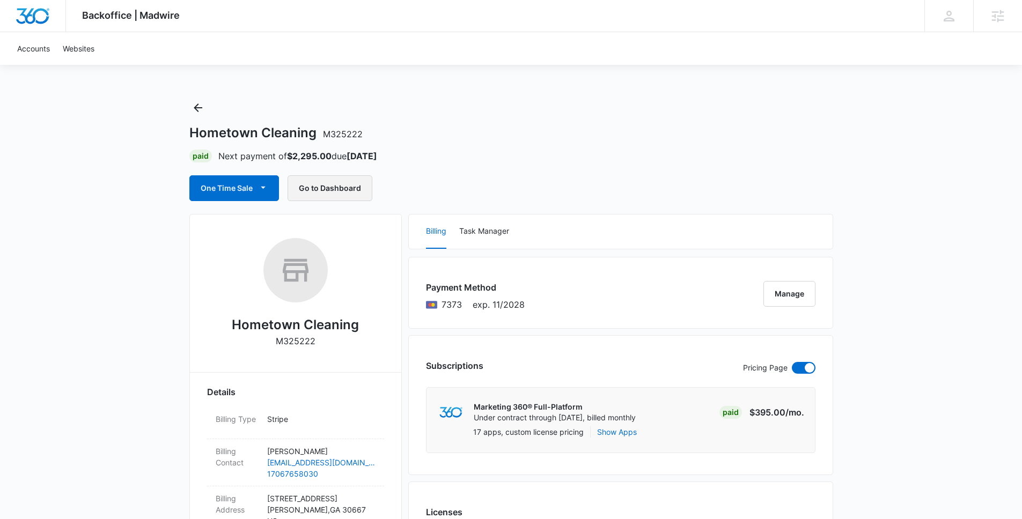
click at [327, 185] on button "Go to Dashboard" at bounding box center [330, 188] width 85 height 26
click at [281, 134] on h1 "Hometown Cleaning M325222" at bounding box center [275, 133] width 173 height 16
click at [505, 149] on div "Hometown Cleaning M325222 Paid Next payment of $2,295.00 due Sep 13 One Time Sa…" at bounding box center [511, 150] width 644 height 102
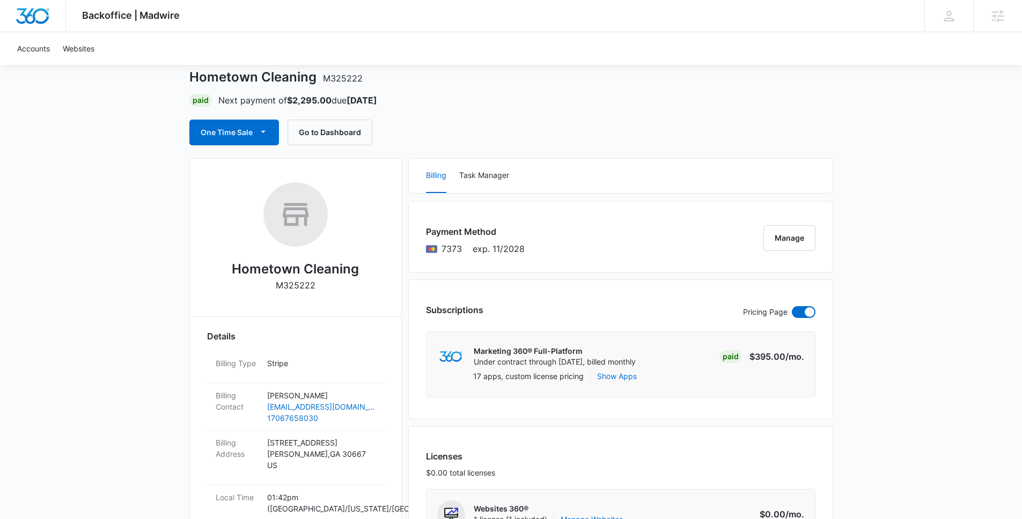
scroll to position [63, 0]
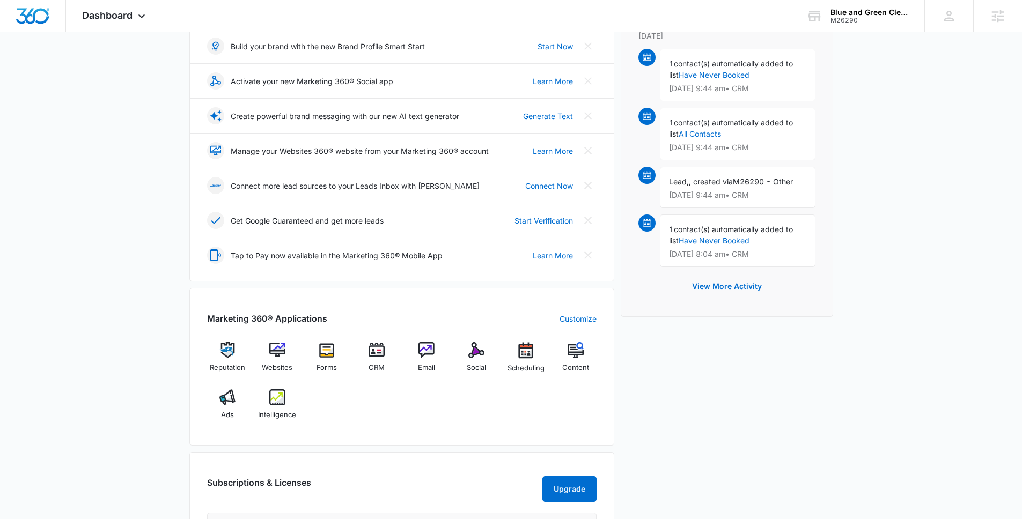
scroll to position [51, 0]
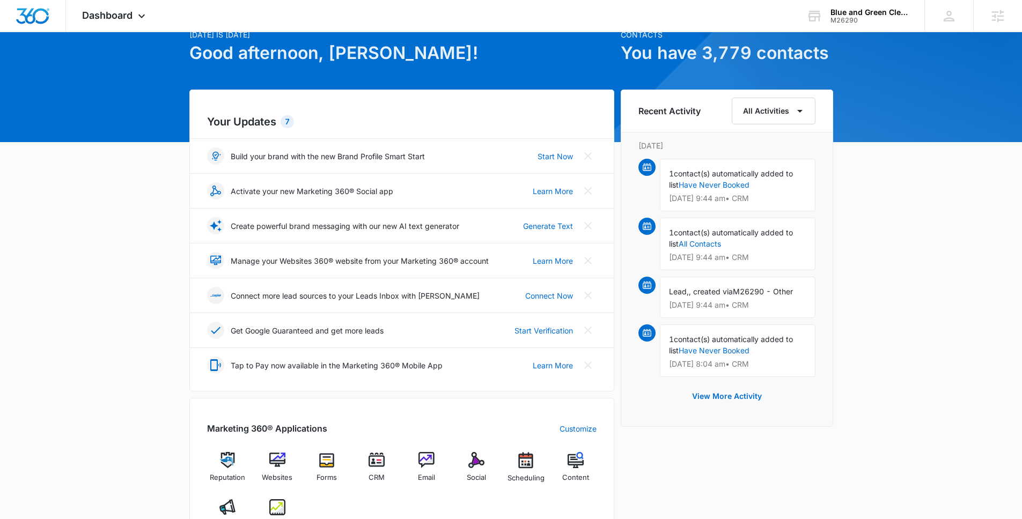
drag, startPoint x: 266, startPoint y: 499, endPoint x: 282, endPoint y: 503, distance: 16.0
click at [267, 499] on div "Reputation Websites Forms CRM Email Social Scheduling Content Ads Intelligence" at bounding box center [401, 495] width 389 height 86
click at [283, 501] on img at bounding box center [277, 507] width 16 height 16
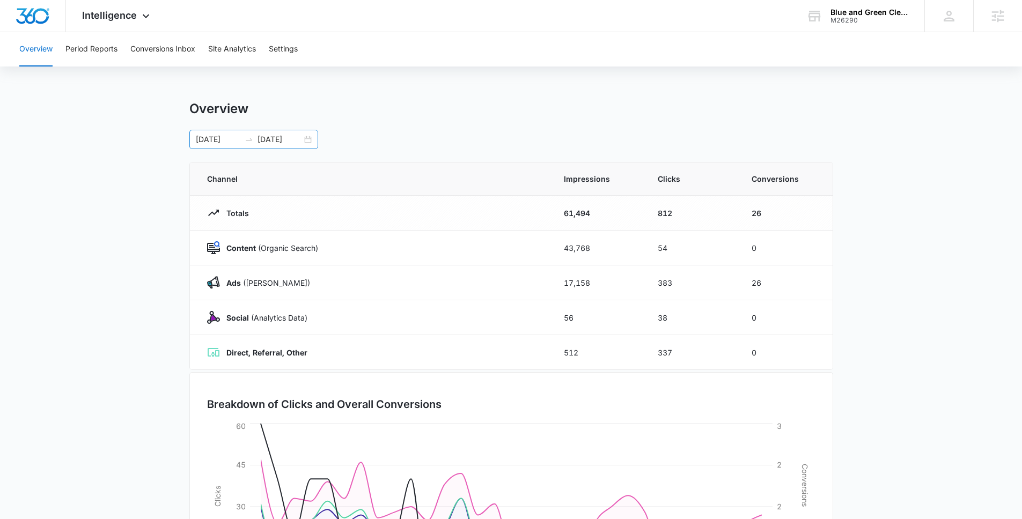
drag, startPoint x: 313, startPoint y: 142, endPoint x: 305, endPoint y: 138, distance: 9.2
click at [313, 142] on div "08/12/2025 09/11/2025" at bounding box center [253, 139] width 129 height 19
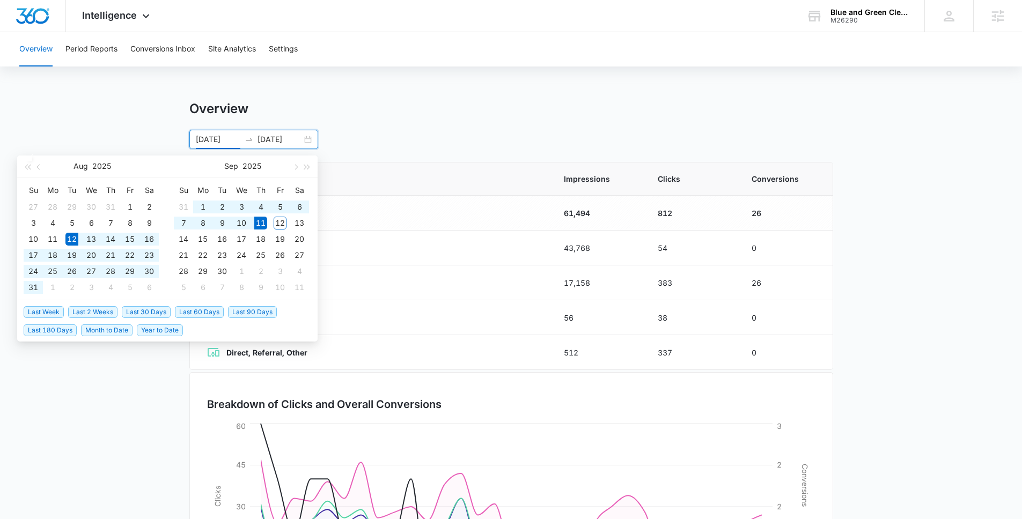
click at [305, 138] on div "08/12/2025 09/11/2025" at bounding box center [253, 139] width 129 height 19
drag, startPoint x: 192, startPoint y: 312, endPoint x: 180, endPoint y: 296, distance: 20.0
click at [191, 312] on span "Last 60 Days" at bounding box center [199, 312] width 49 height 12
type input "07/13/2025"
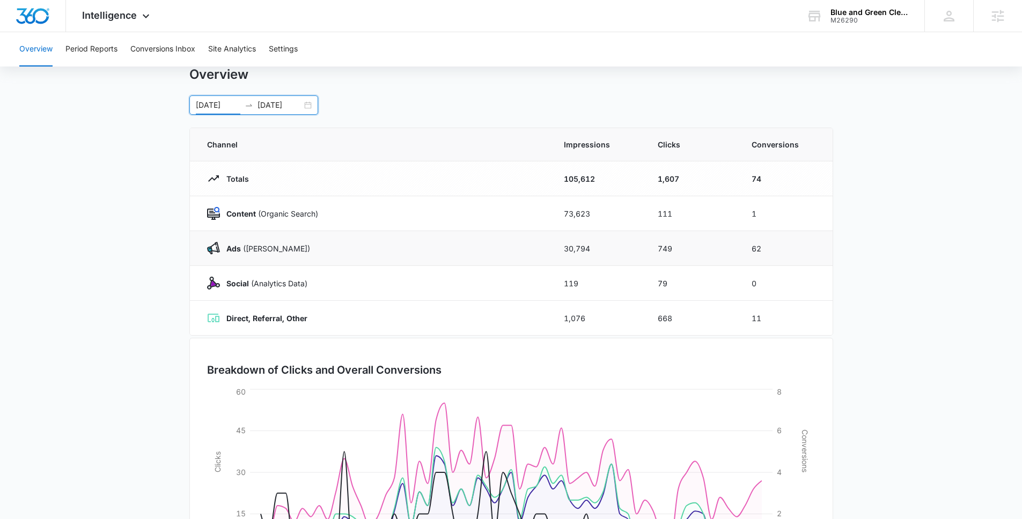
scroll to position [41, 0]
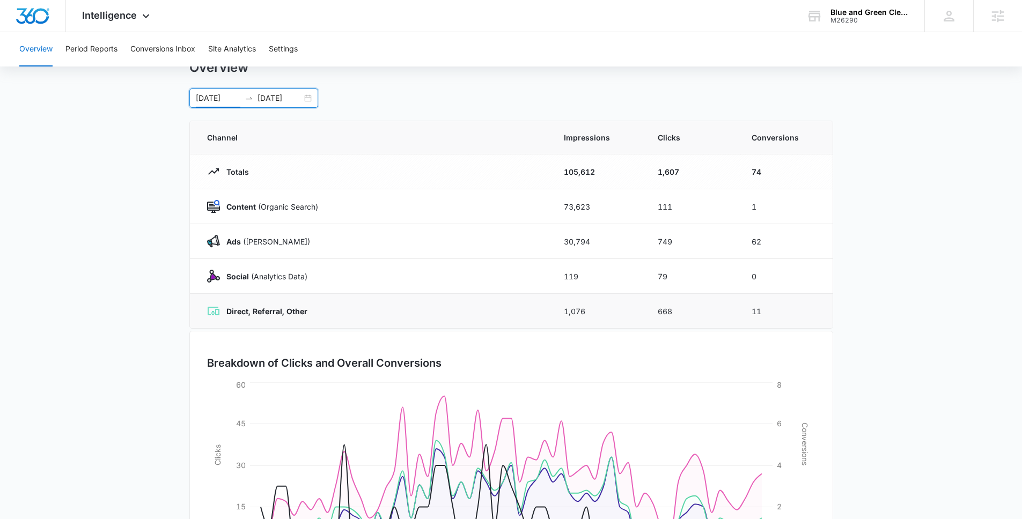
click at [758, 317] on td "11" at bounding box center [786, 311] width 94 height 35
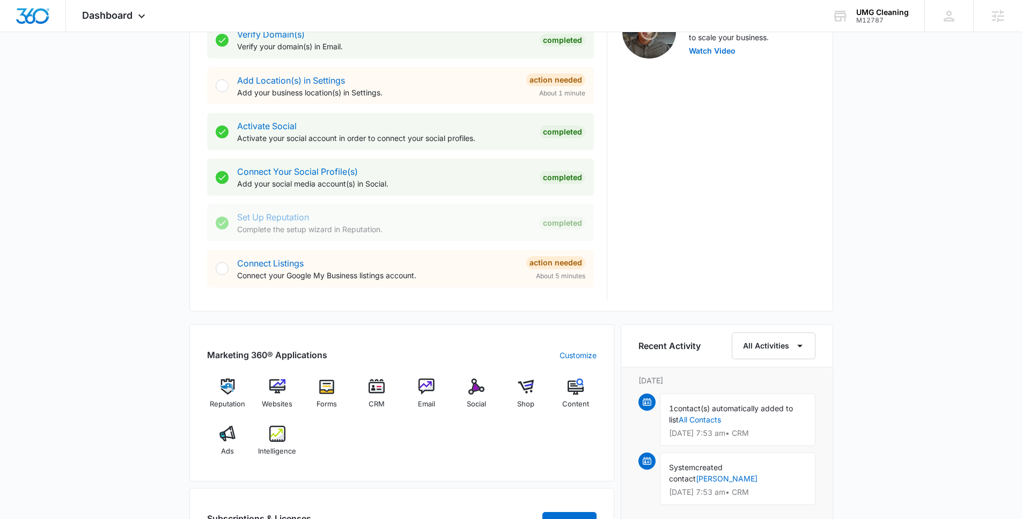
scroll to position [563, 0]
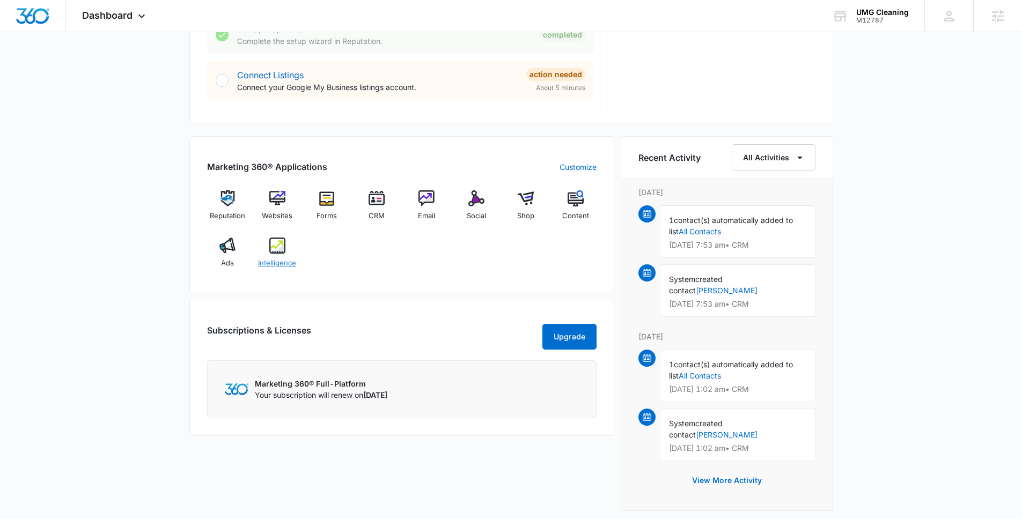
click at [284, 244] on img at bounding box center [277, 246] width 16 height 16
